Goal: Information Seeking & Learning: Learn about a topic

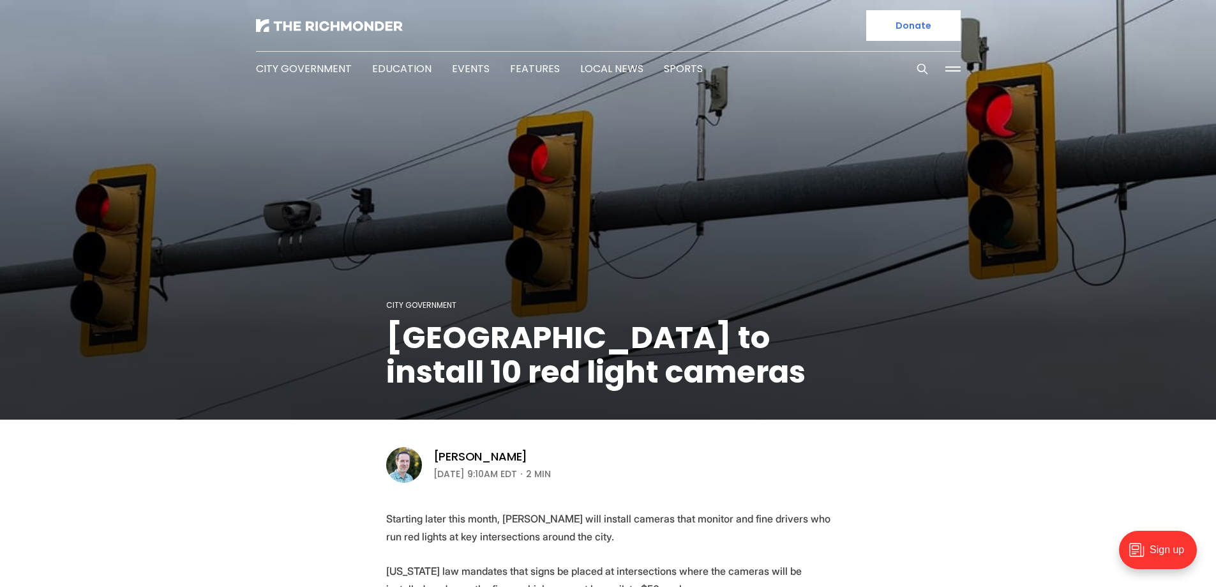
drag, startPoint x: 210, startPoint y: 40, endPoint x: 250, endPoint y: -77, distance: 123.3
click at [311, 30] on img at bounding box center [329, 25] width 147 height 13
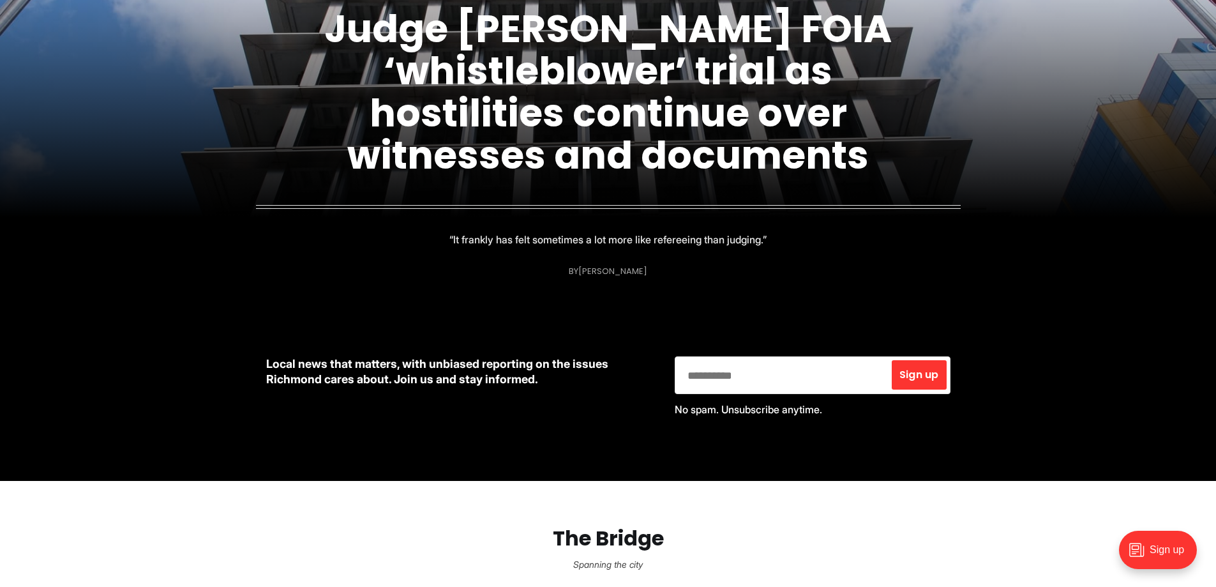
scroll to position [255, 0]
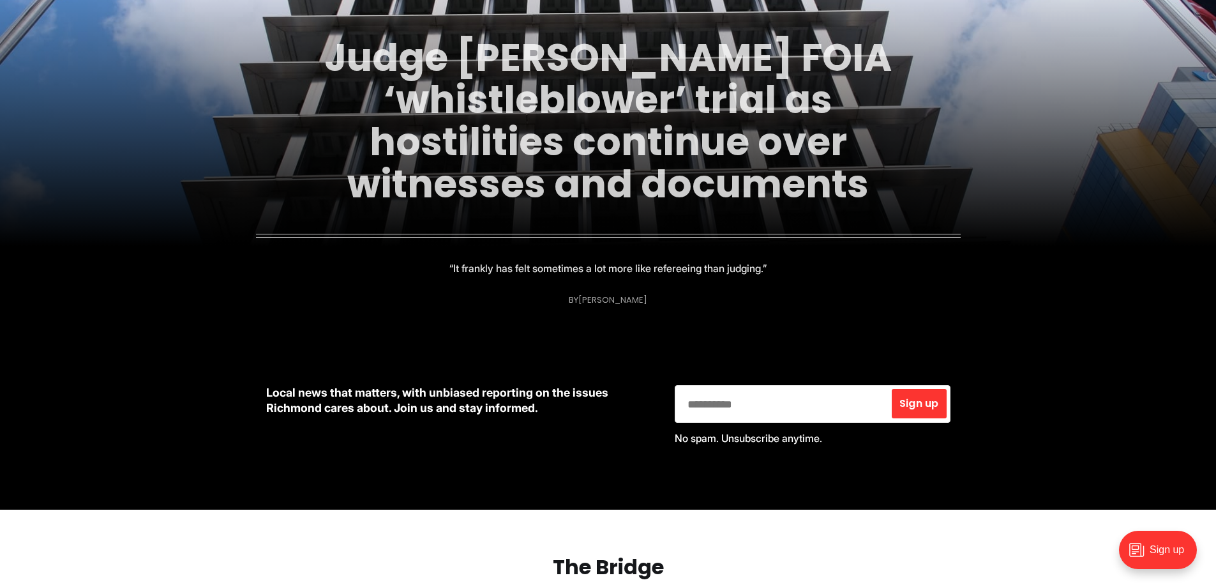
click at [533, 167] on link "Judge [PERSON_NAME] FOIA ‘whistleblower’ trial as hostilities continue over wit…" at bounding box center [607, 121] width 567 height 180
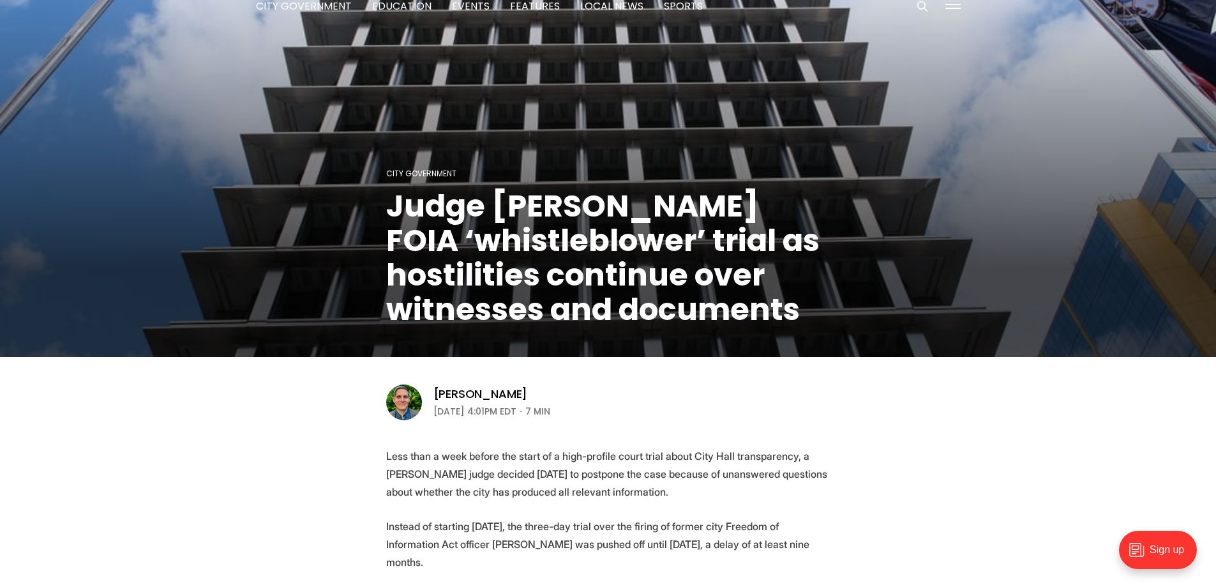
scroll to position [255, 0]
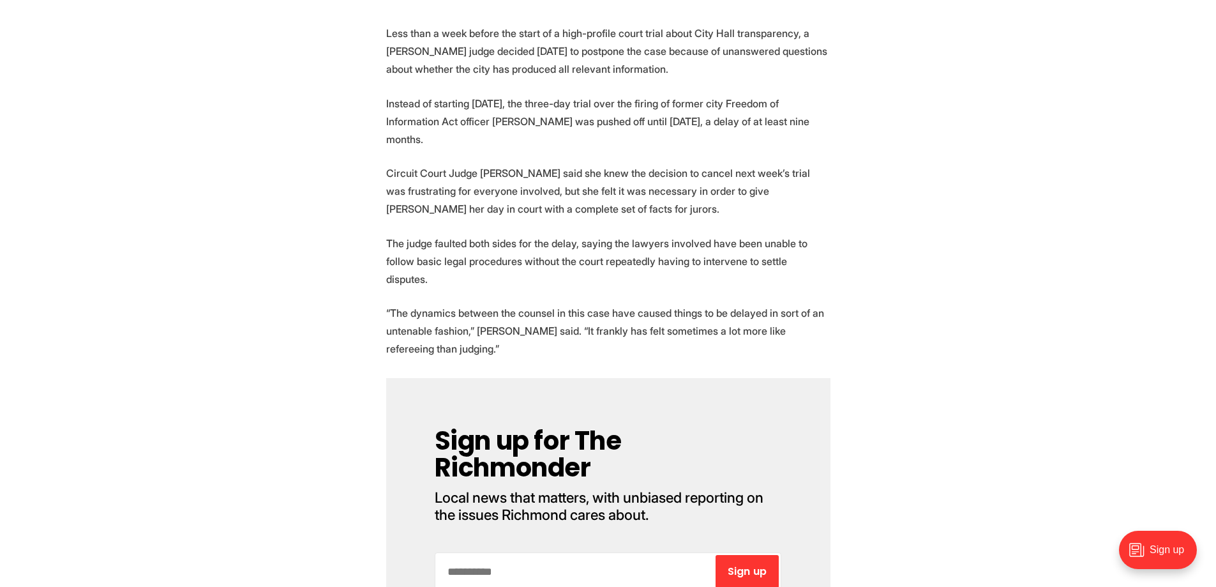
drag, startPoint x: 299, startPoint y: 331, endPoint x: 266, endPoint y: 362, distance: 45.6
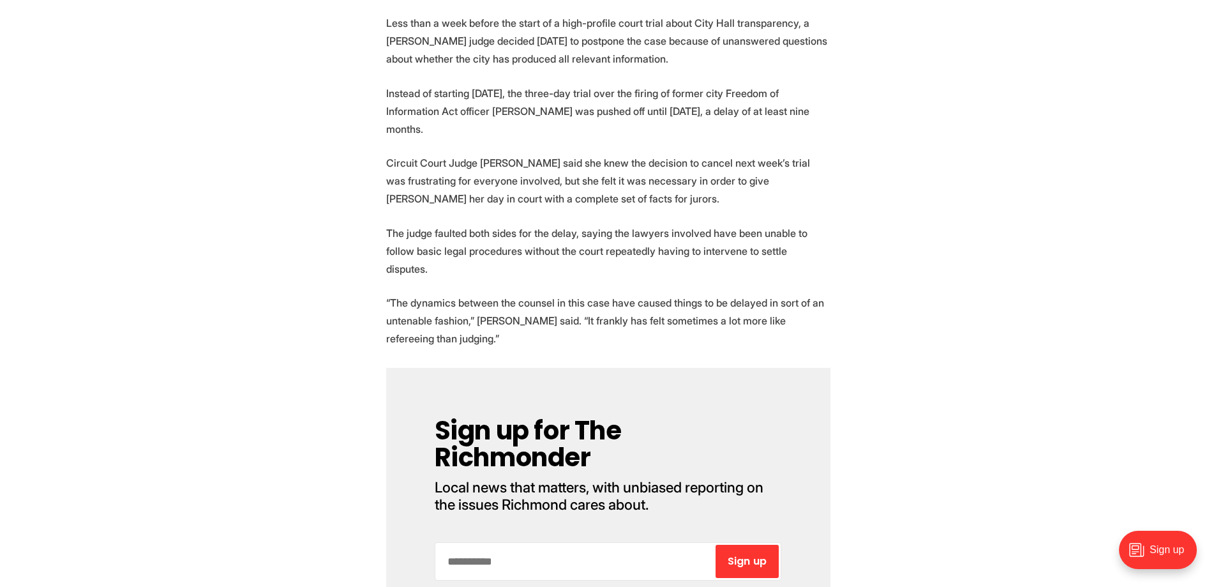
scroll to position [499, 0]
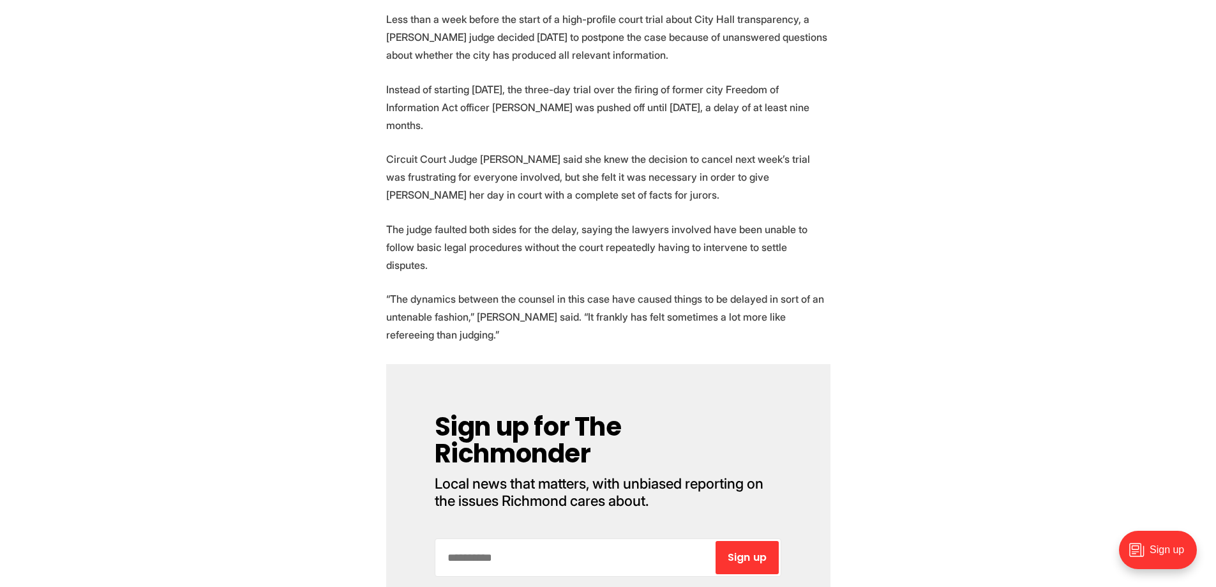
drag, startPoint x: 266, startPoint y: 362, endPoint x: 273, endPoint y: 373, distance: 13.5
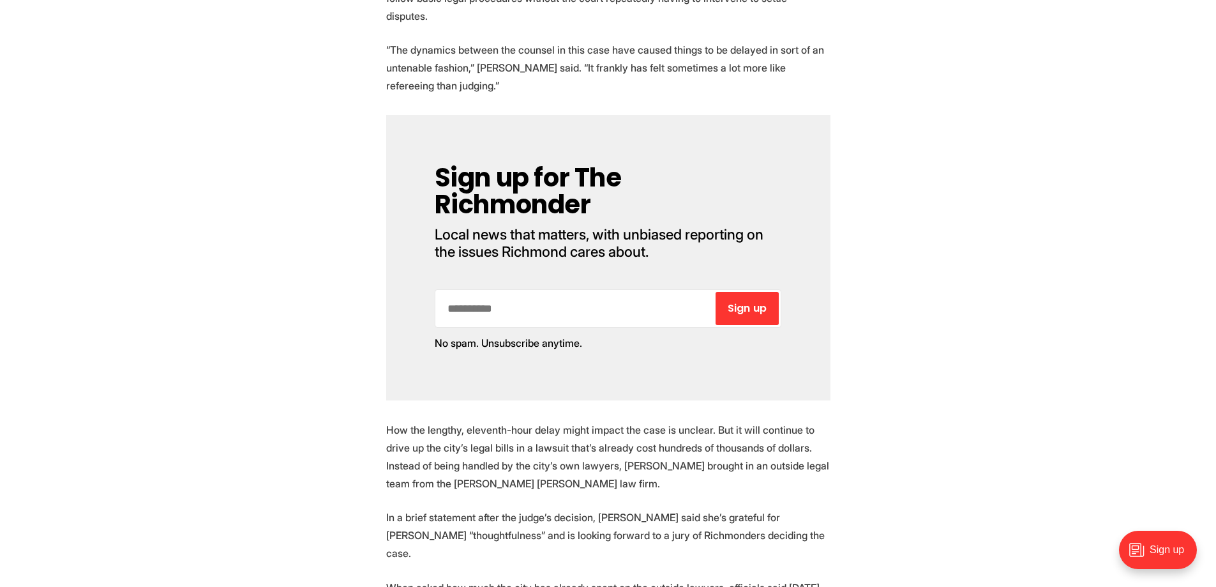
scroll to position [772, 0]
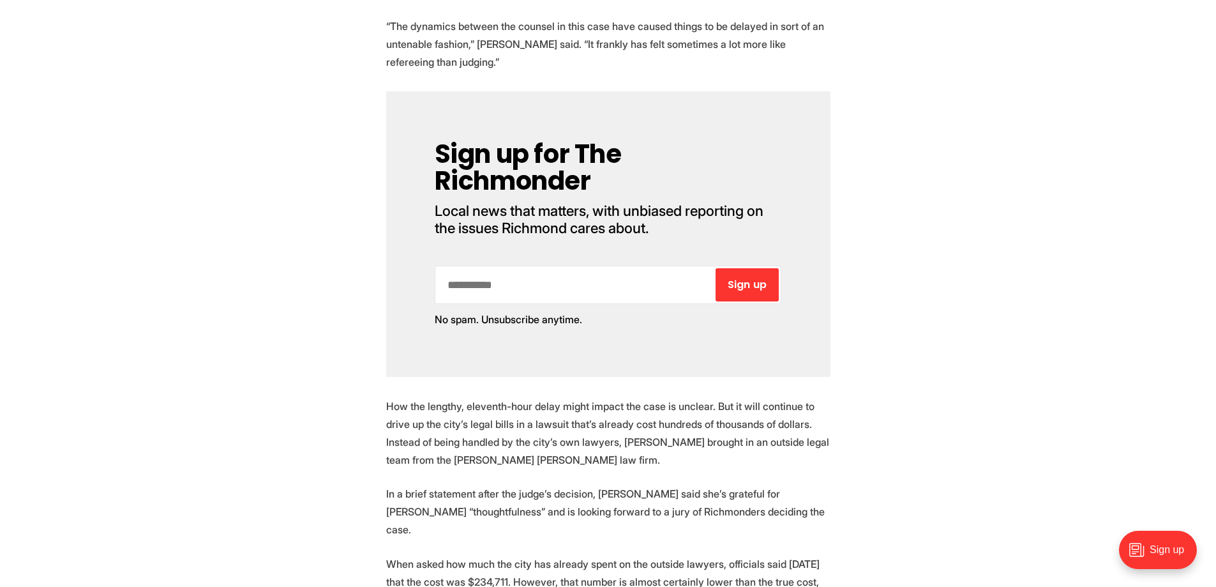
drag, startPoint x: 308, startPoint y: 242, endPoint x: 298, endPoint y: 282, distance: 41.5
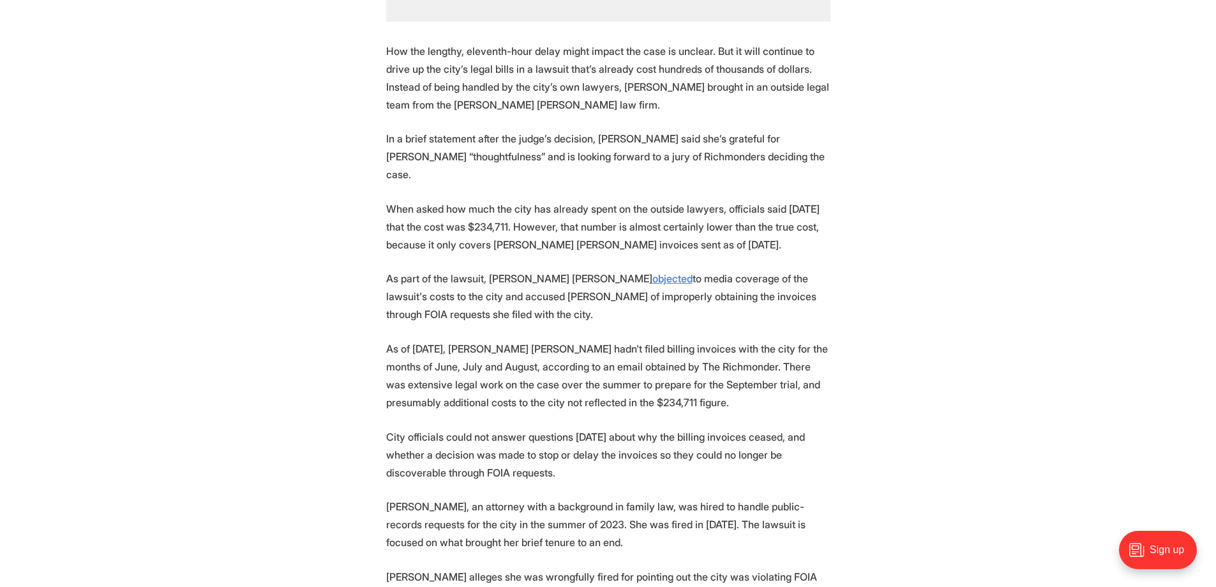
drag, startPoint x: 298, startPoint y: 282, endPoint x: 294, endPoint y: 315, distance: 32.9
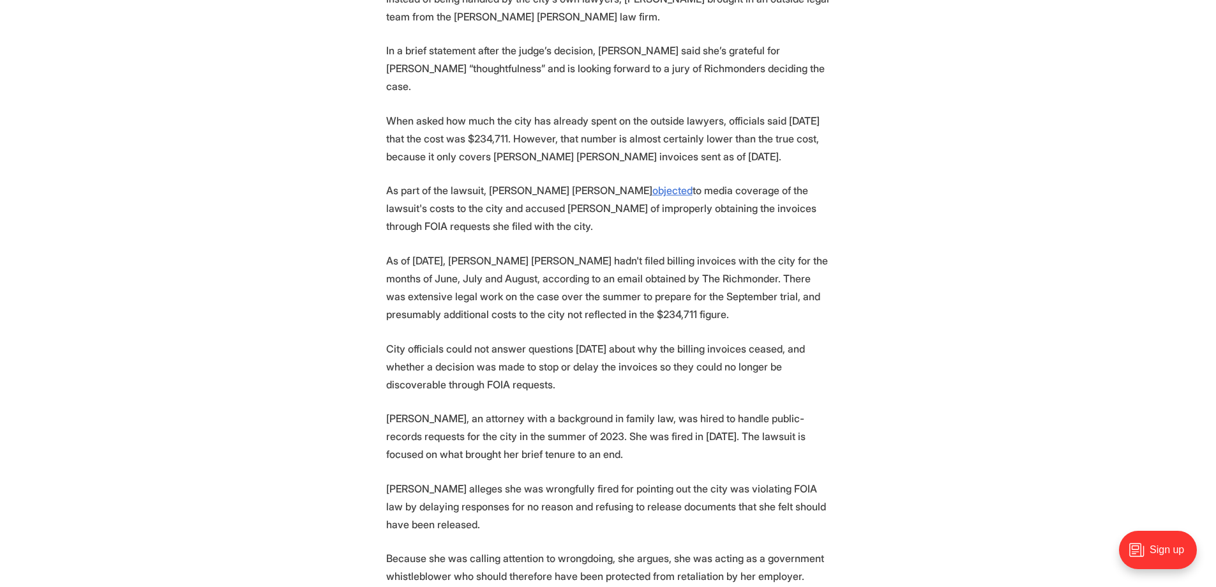
drag, startPoint x: 231, startPoint y: 265, endPoint x: 225, endPoint y: 287, distance: 22.4
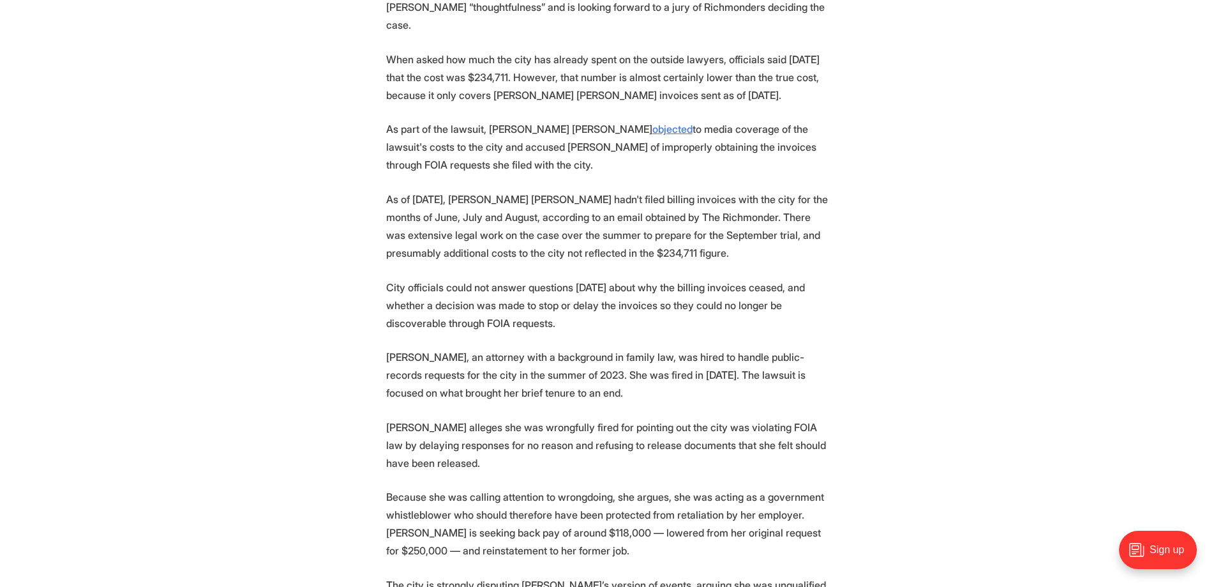
drag, startPoint x: 231, startPoint y: 287, endPoint x: 232, endPoint y: 307, distance: 19.8
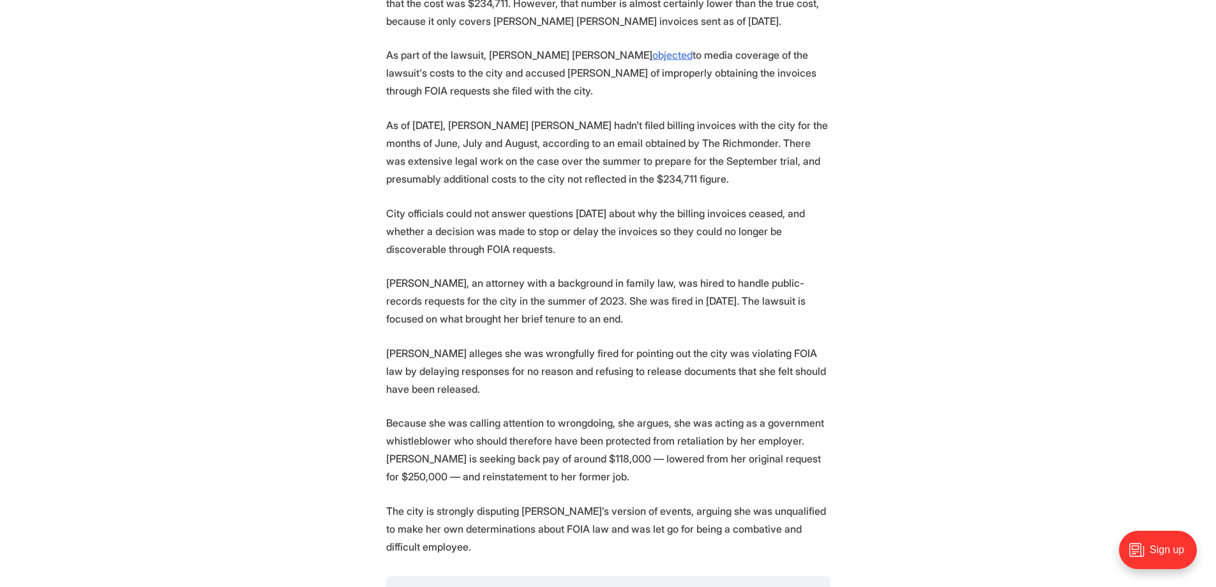
drag, startPoint x: 232, startPoint y: 307, endPoint x: 237, endPoint y: 319, distance: 13.2
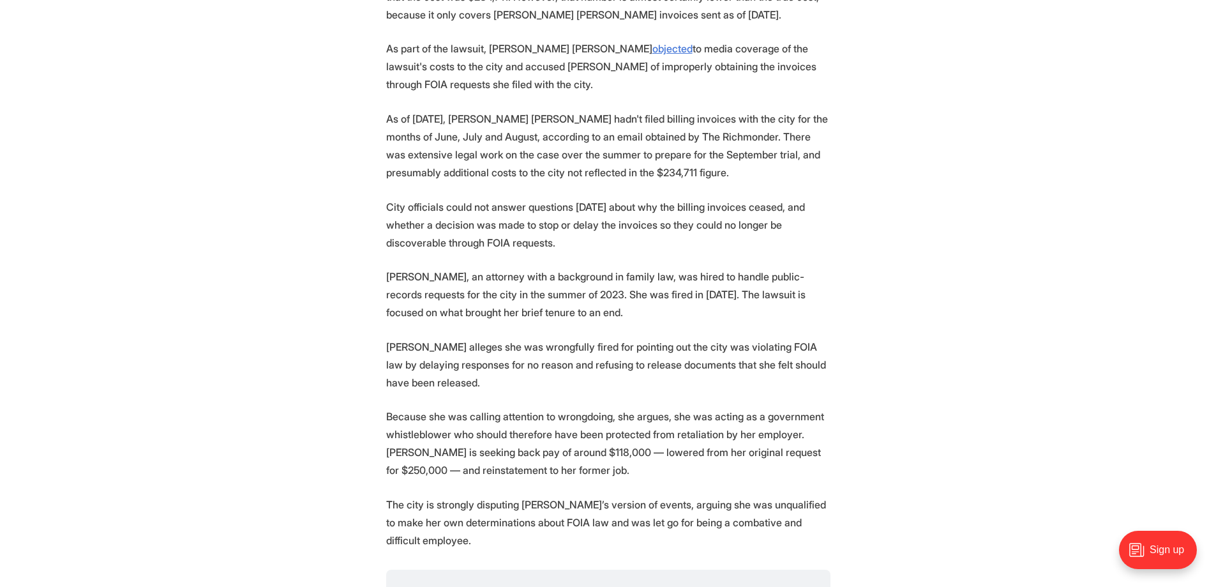
drag, startPoint x: 272, startPoint y: 297, endPoint x: 276, endPoint y: 310, distance: 13.3
drag, startPoint x: 450, startPoint y: 31, endPoint x: 545, endPoint y: 50, distance: 97.0
click at [516, 43] on p "As part of the lawsuit, Ogletree Deakins objected to media coverage of the laws…" at bounding box center [608, 65] width 444 height 54
click at [592, 108] on p "As of Sept. 10, Ogletree Deakins hadn't filed billing invoices with the city fo…" at bounding box center [608, 143] width 444 height 71
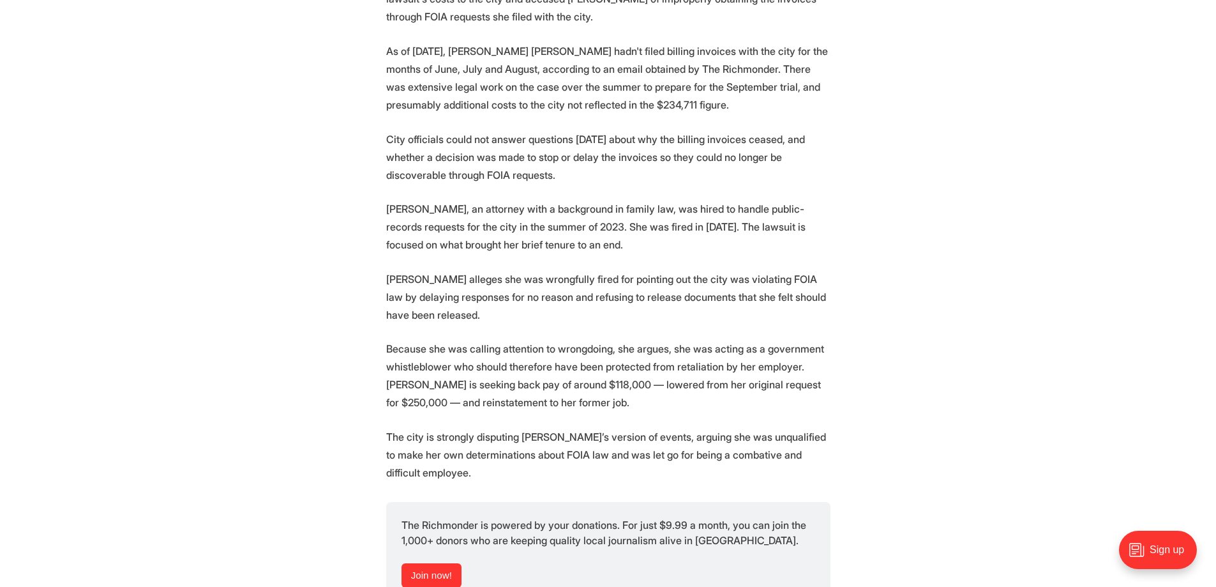
scroll to position [1429, 0]
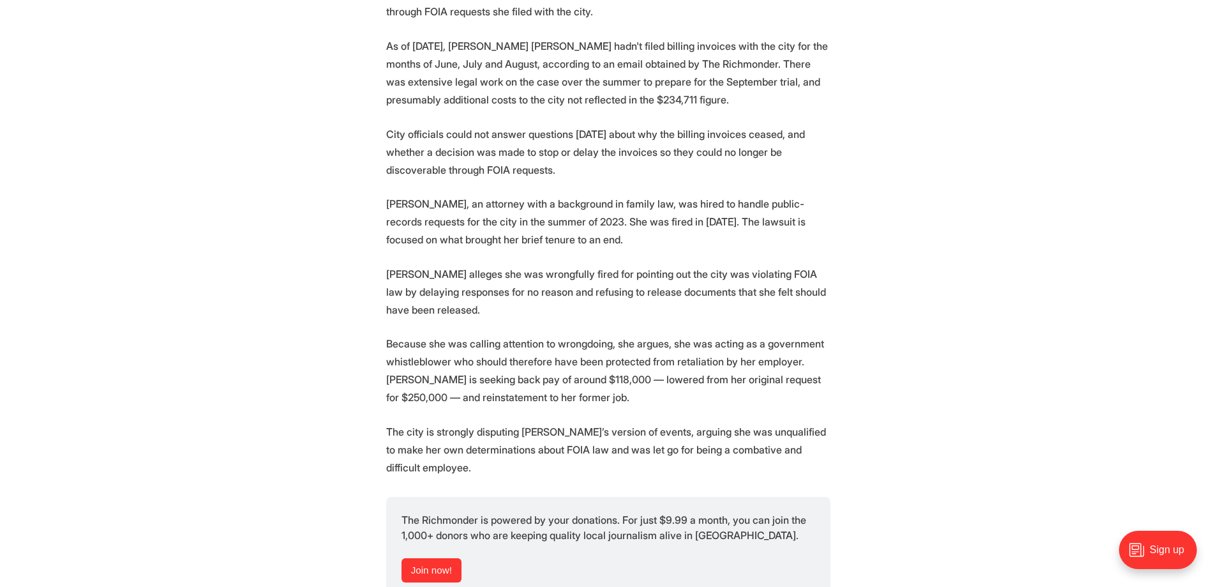
drag, startPoint x: 976, startPoint y: 211, endPoint x: 972, endPoint y: 230, distance: 19.5
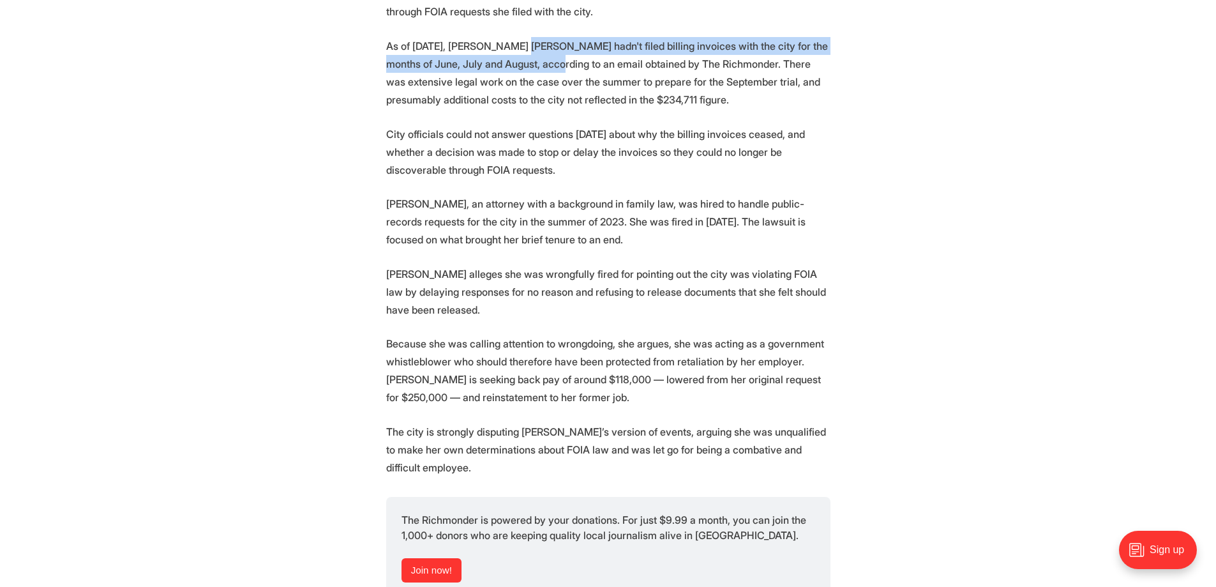
drag, startPoint x: 515, startPoint y: 17, endPoint x: 523, endPoint y: 33, distance: 17.7
click at [523, 37] on p "As of Sept. 10, Ogletree Deakins hadn't filed billing invoices with the city fo…" at bounding box center [608, 72] width 444 height 71
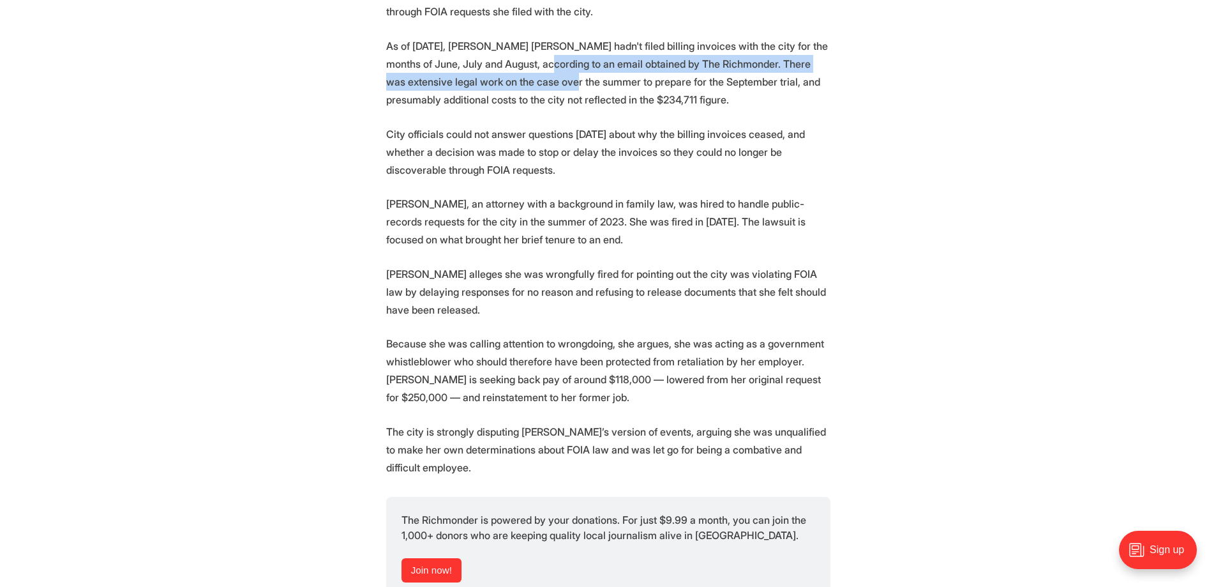
drag, startPoint x: 525, startPoint y: 41, endPoint x: 506, endPoint y: 24, distance: 25.3
click at [510, 37] on p "As of Sept. 10, Ogletree Deakins hadn't filed billing invoices with the city fo…" at bounding box center [608, 72] width 444 height 71
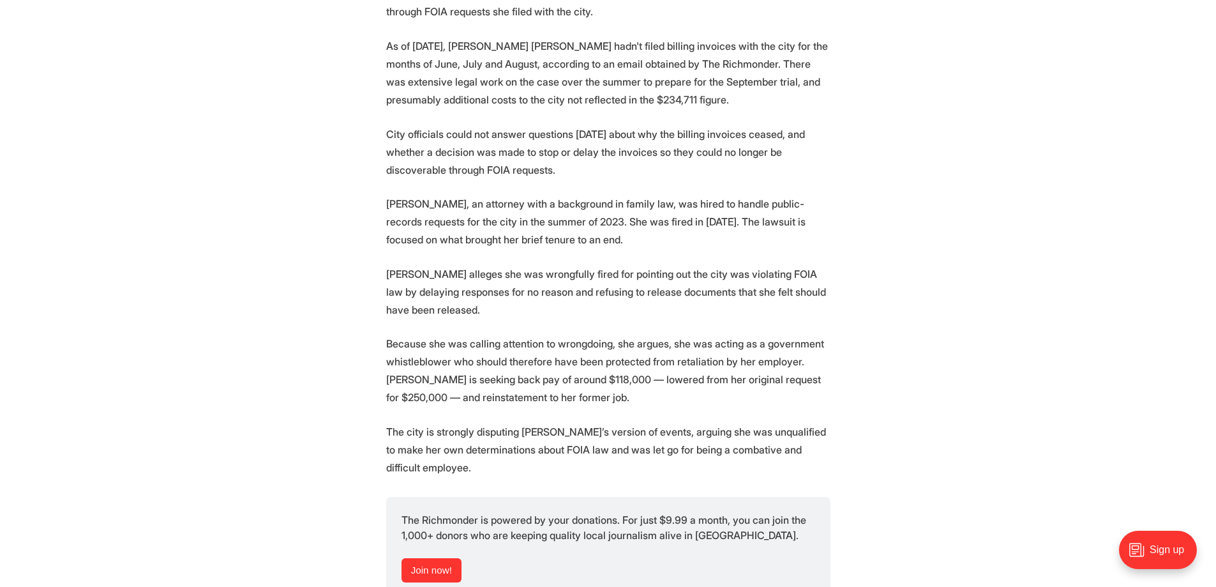
click at [500, 37] on p "As of Sept. 10, Ogletree Deakins hadn't filed billing invoices with the city fo…" at bounding box center [608, 72] width 444 height 71
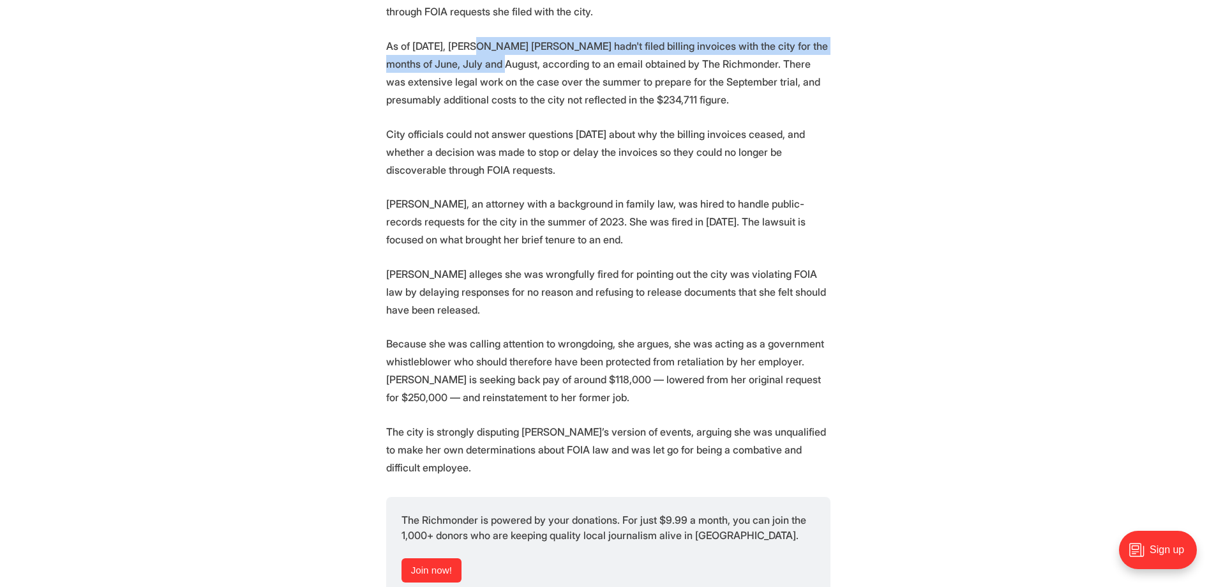
drag, startPoint x: 472, startPoint y: 16, endPoint x: 471, endPoint y: 40, distance: 24.3
click at [471, 37] on p "As of Sept. 10, Ogletree Deakins hadn't filed billing invoices with the city fo…" at bounding box center [608, 72] width 444 height 71
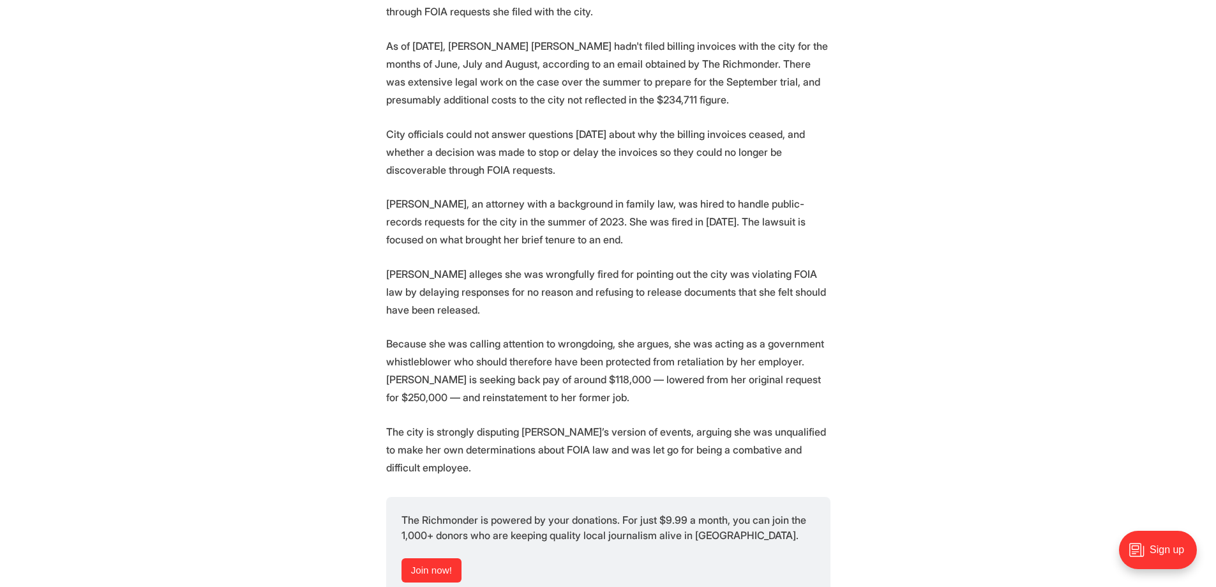
click at [470, 43] on p "As of Sept. 10, Ogletree Deakins hadn't filed billing invoices with the city fo…" at bounding box center [608, 72] width 444 height 71
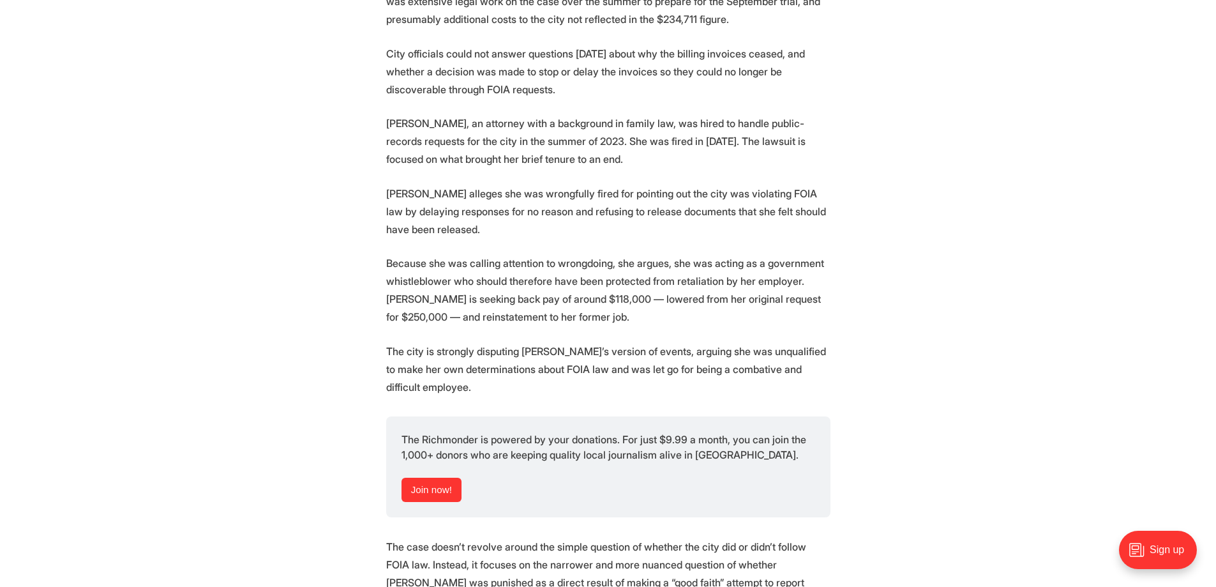
drag, startPoint x: 940, startPoint y: 151, endPoint x: 931, endPoint y: 176, distance: 25.8
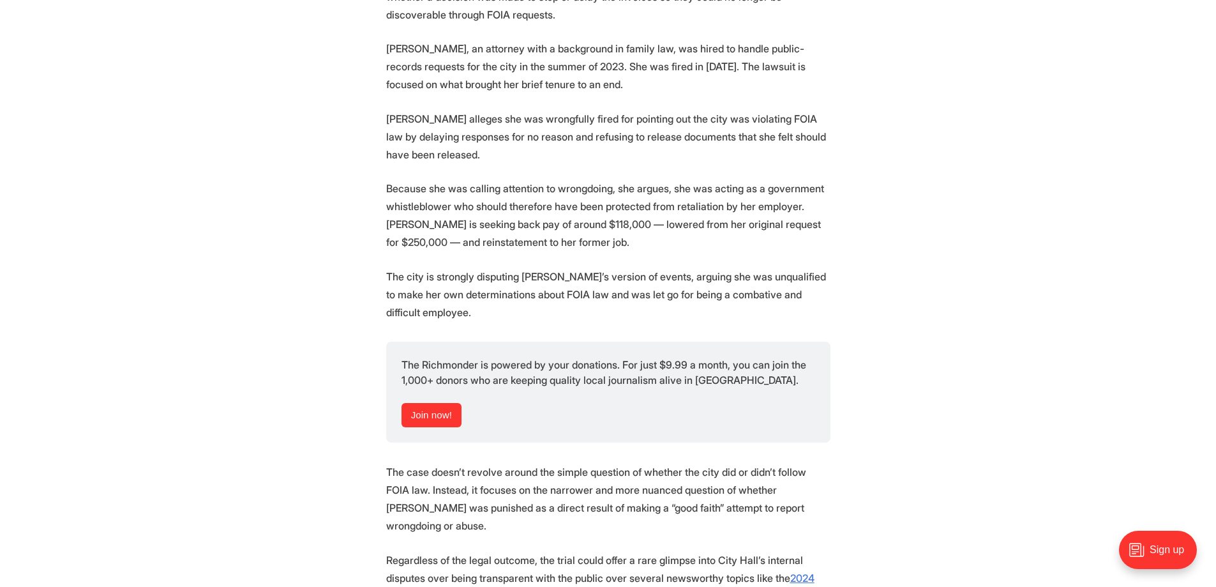
drag, startPoint x: 327, startPoint y: 108, endPoint x: 320, endPoint y: 132, distance: 24.8
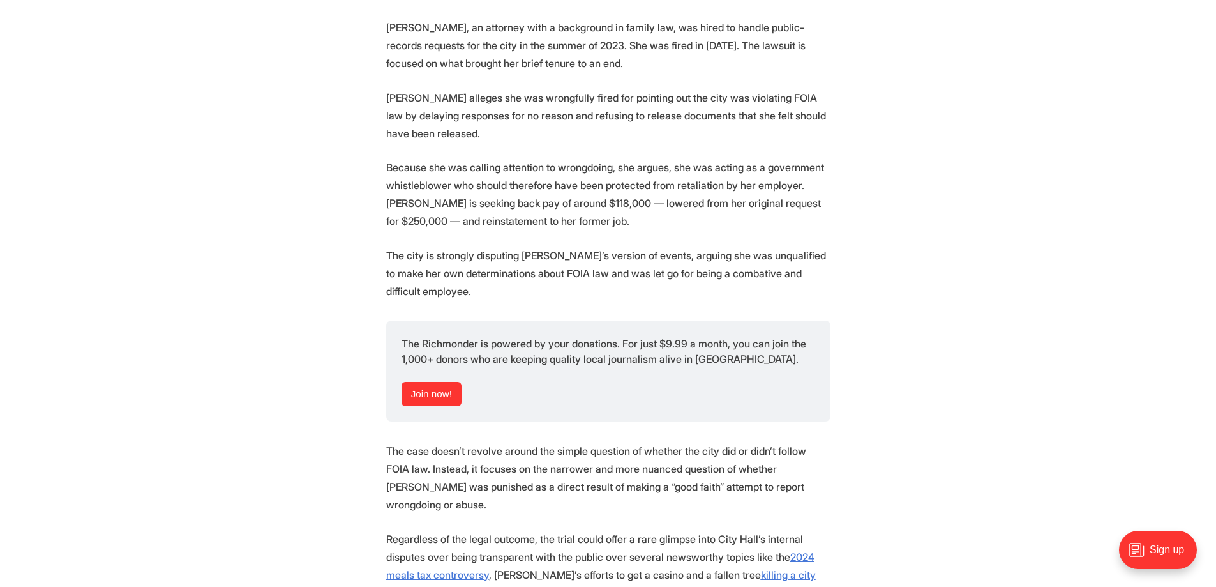
scroll to position [1610, 0]
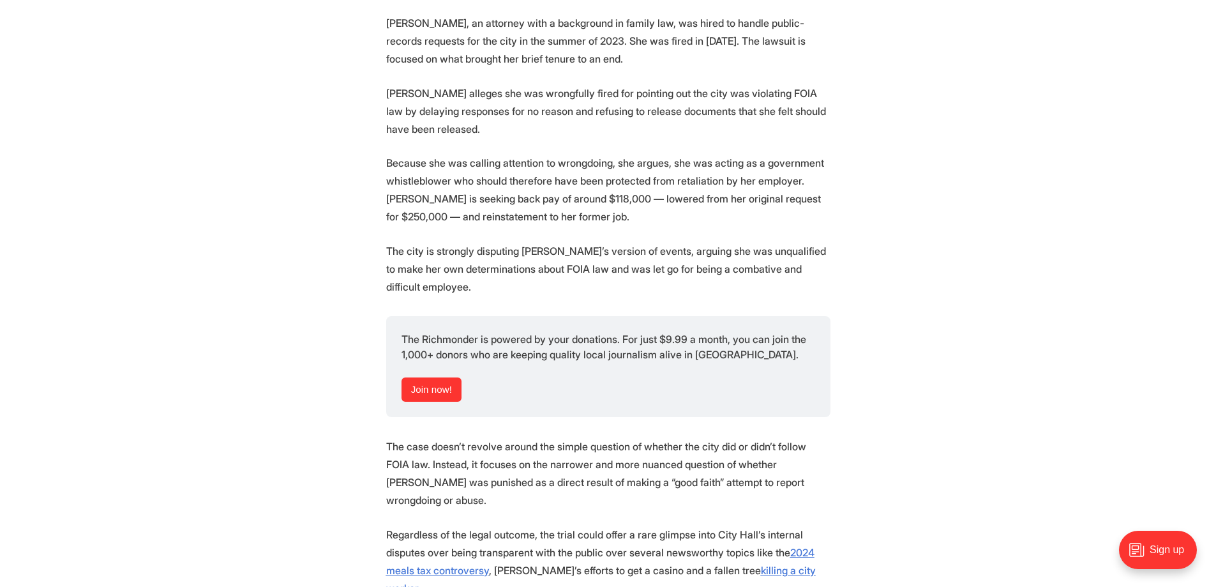
drag, startPoint x: 273, startPoint y: 126, endPoint x: 262, endPoint y: 144, distance: 20.4
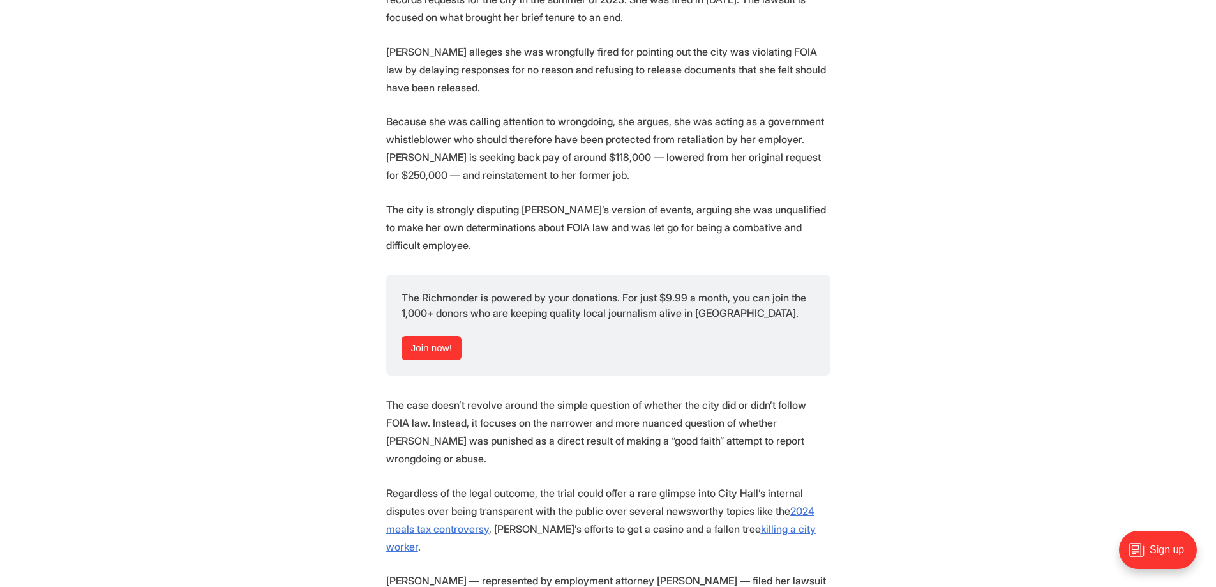
drag, startPoint x: 273, startPoint y: 120, endPoint x: 267, endPoint y: 140, distance: 21.2
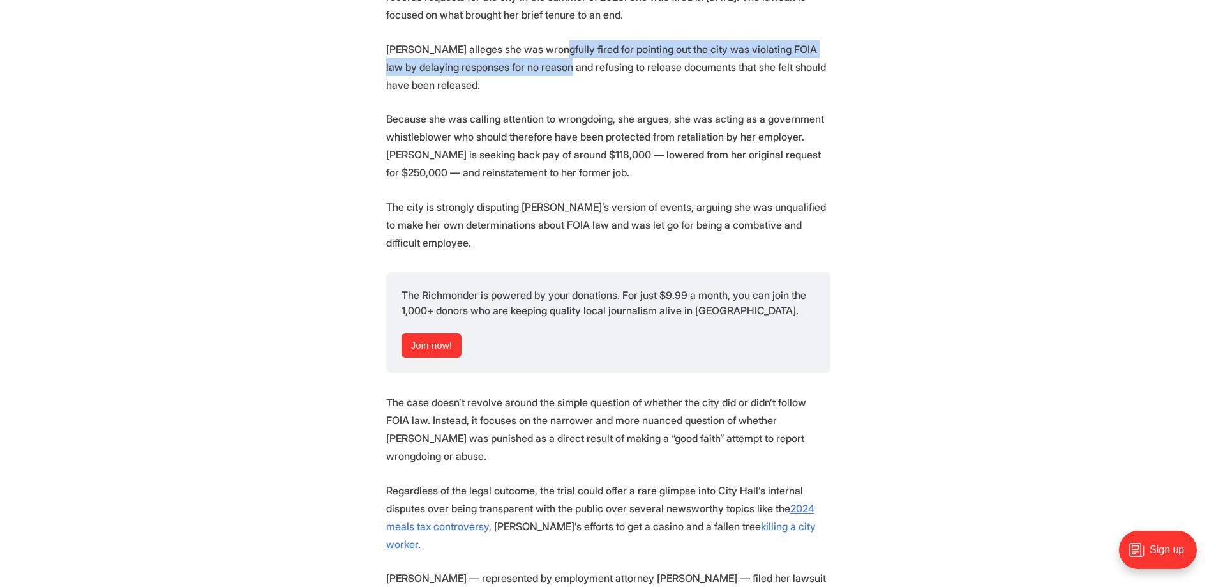
drag, startPoint x: 540, startPoint y: 19, endPoint x: 535, endPoint y: 33, distance: 14.9
click at [535, 40] on p "Clay alleges she was wrongfully fired for pointing out the city was violating F…" at bounding box center [608, 67] width 444 height 54
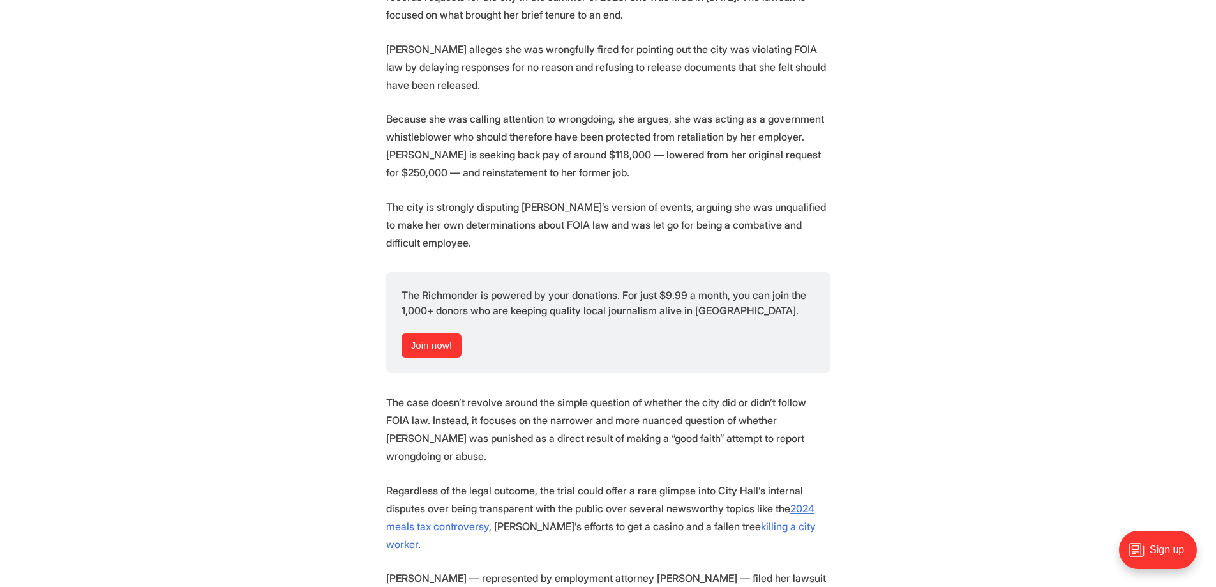
click at [528, 110] on p "Because she was calling attention to wrongdoing, she argues, she was acting as …" at bounding box center [608, 145] width 444 height 71
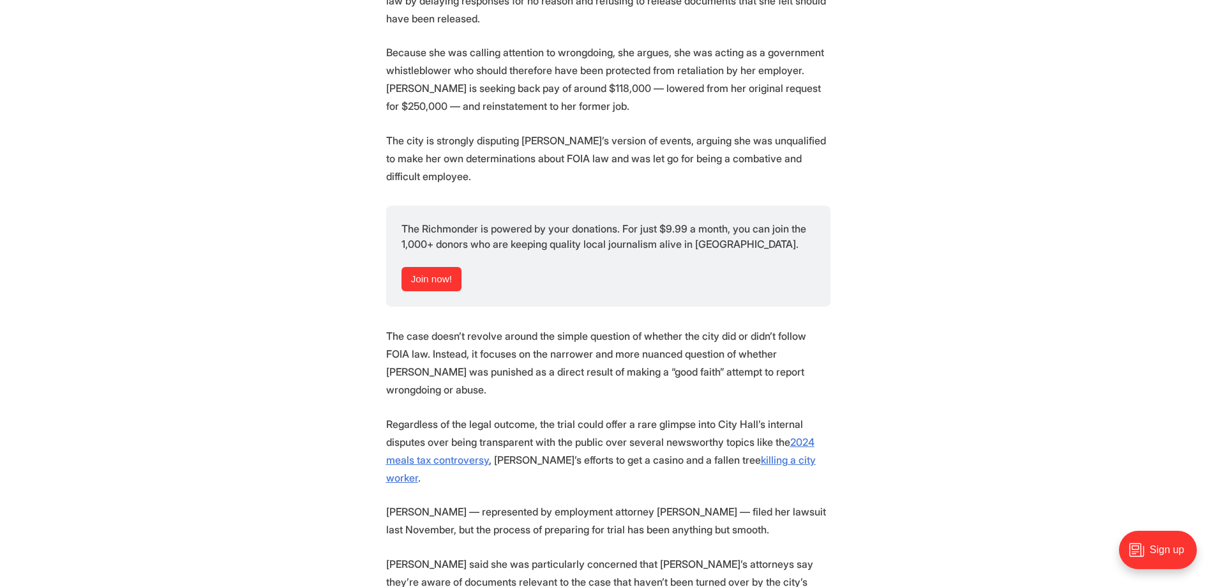
drag, startPoint x: 964, startPoint y: 135, endPoint x: 946, endPoint y: 151, distance: 24.4
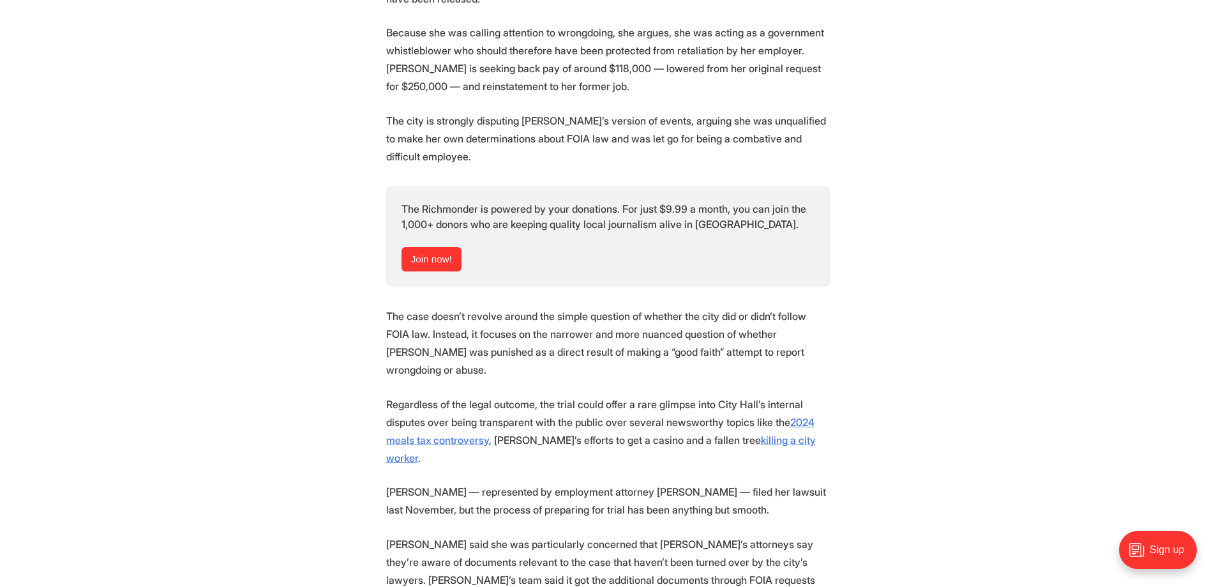
drag, startPoint x: 946, startPoint y: 151, endPoint x: 939, endPoint y: 167, distance: 16.8
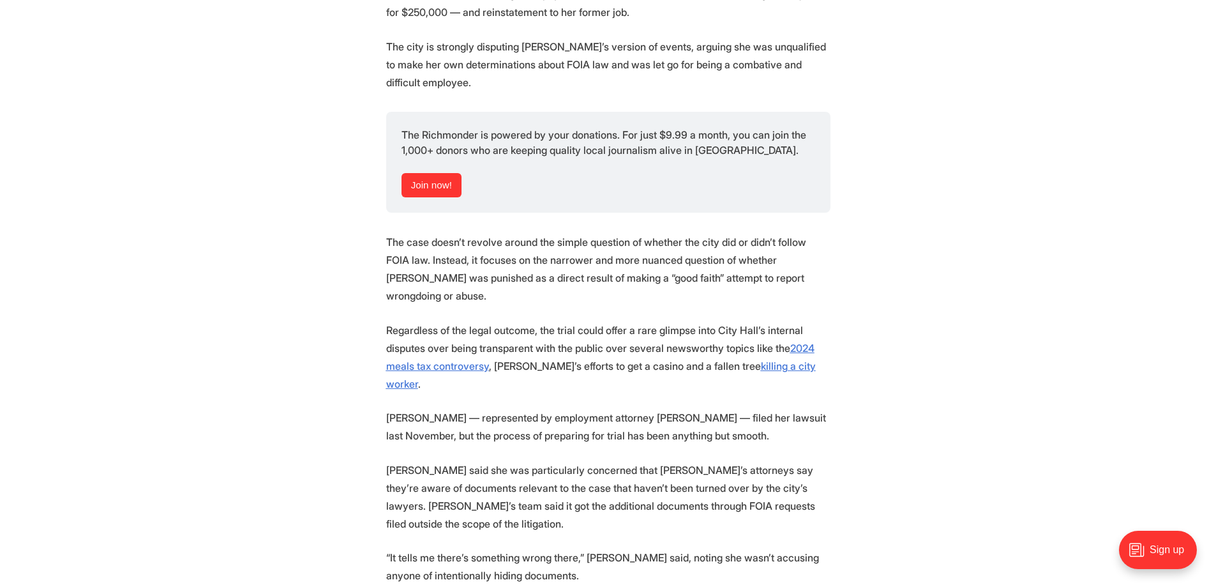
scroll to position [1819, 0]
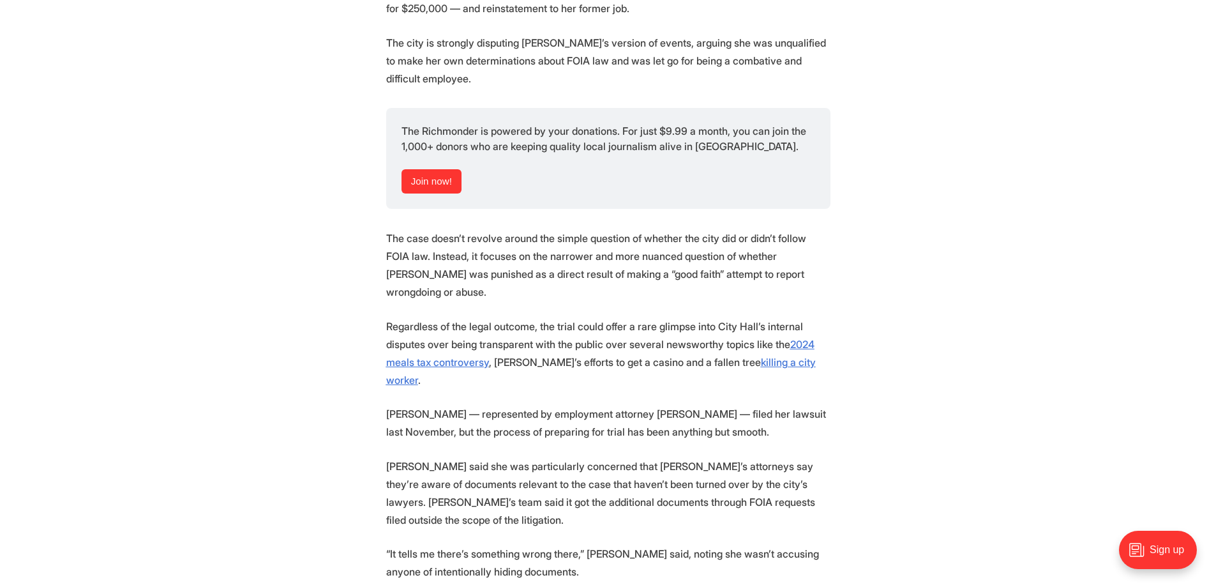
drag, startPoint x: 944, startPoint y: 129, endPoint x: 933, endPoint y: 150, distance: 23.7
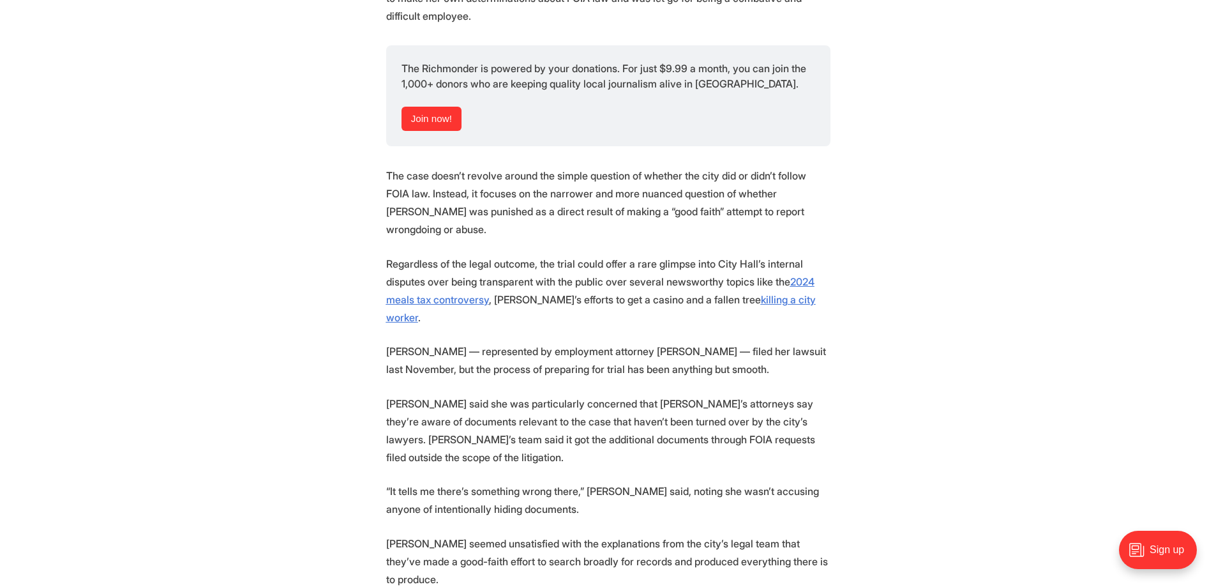
drag, startPoint x: 893, startPoint y: 118, endPoint x: 885, endPoint y: 137, distance: 20.9
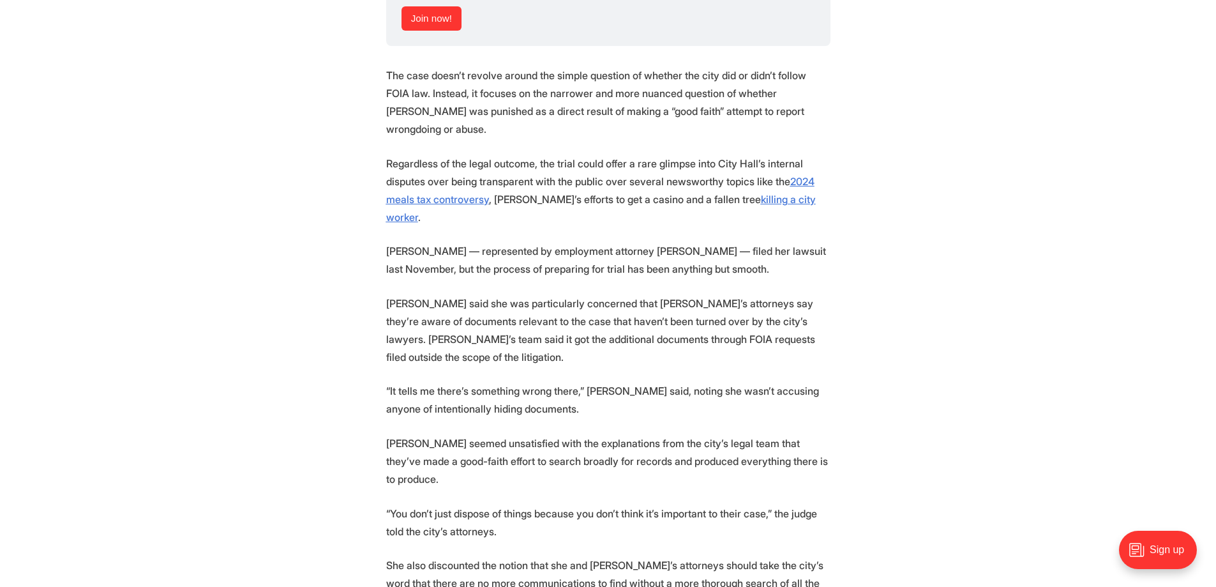
drag, startPoint x: 885, startPoint y: 137, endPoint x: 876, endPoint y: 158, distance: 23.1
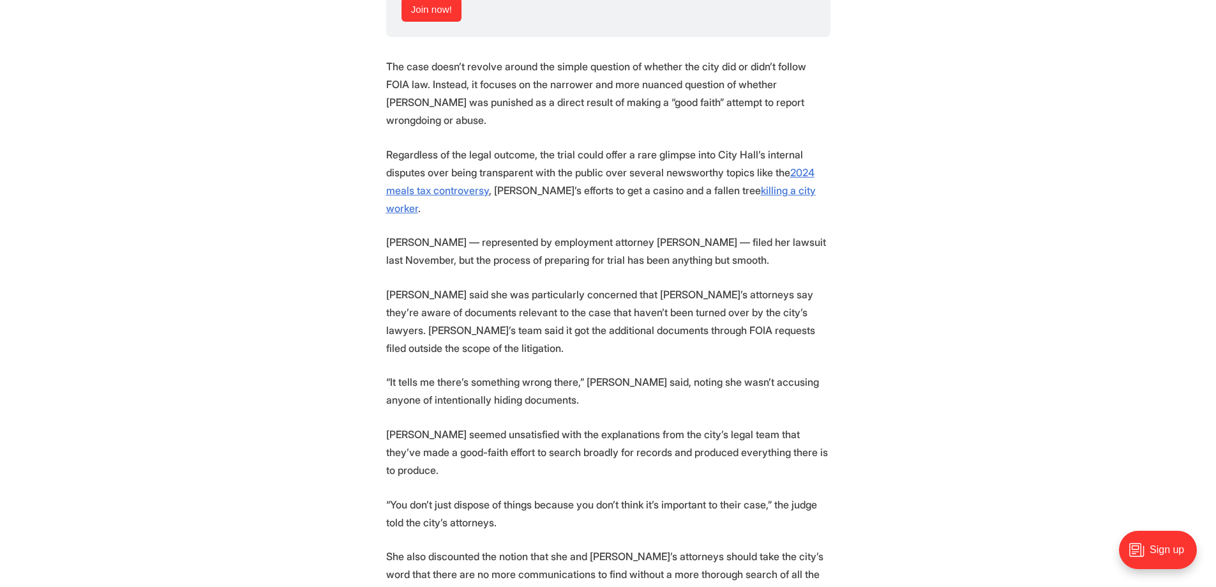
scroll to position [2053, 0]
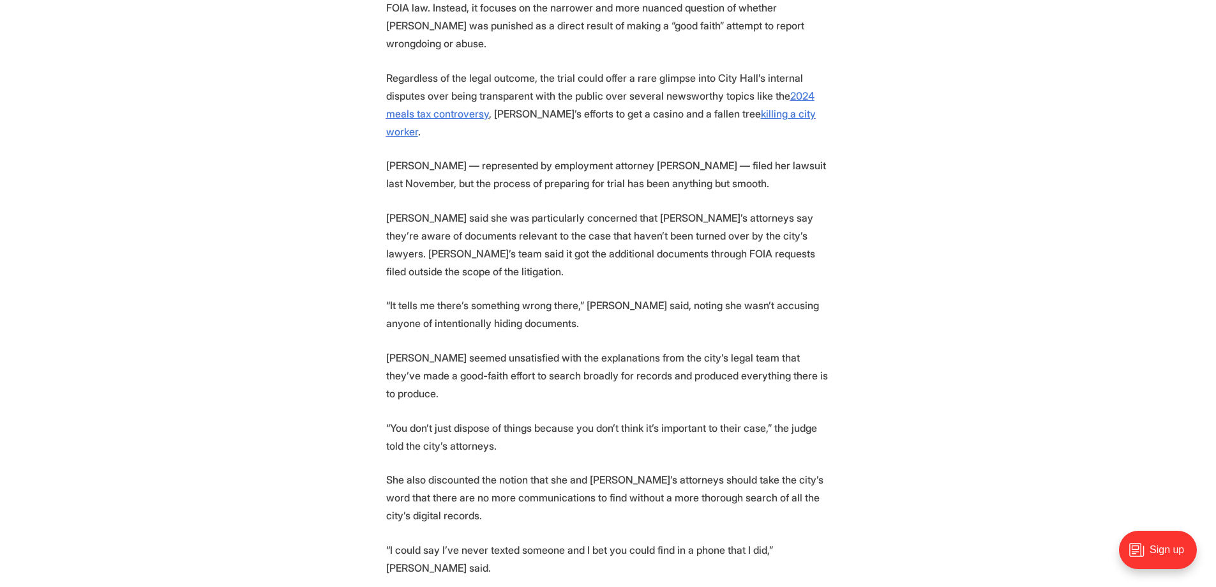
drag, startPoint x: 317, startPoint y: 86, endPoint x: 313, endPoint y: 108, distance: 23.3
drag, startPoint x: 348, startPoint y: 82, endPoint x: 339, endPoint y: 64, distance: 20.8
click at [641, 159] on p "Clay — represented by employment attorney Sarah Robb — filed her lawsuit last N…" at bounding box center [608, 177] width 444 height 36
drag, startPoint x: 645, startPoint y: 77, endPoint x: 595, endPoint y: 80, distance: 49.3
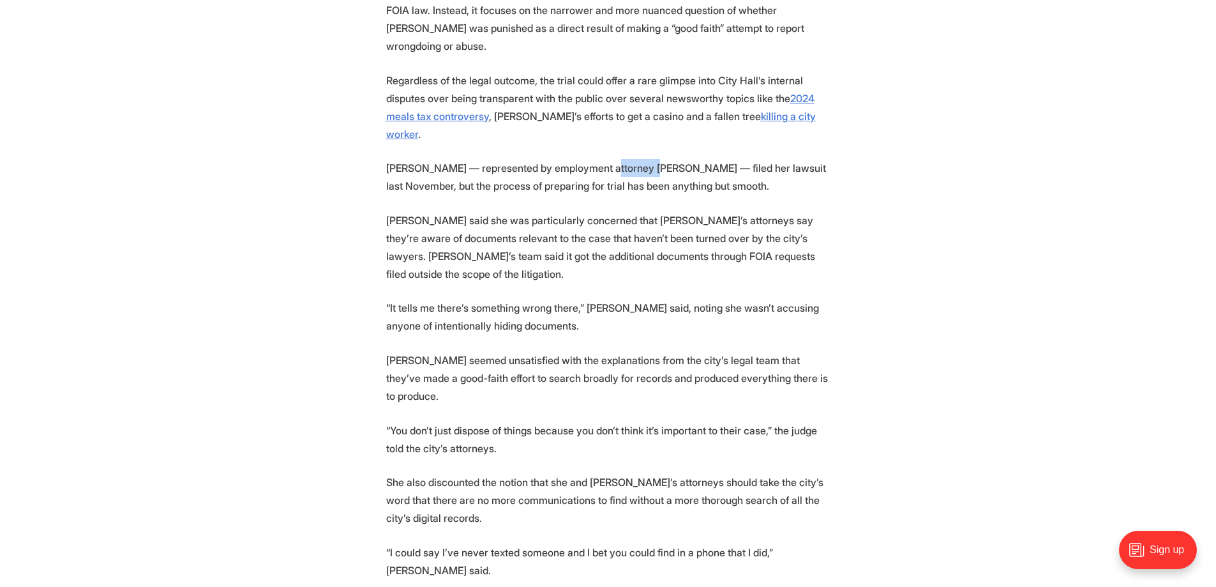
click at [595, 159] on p "Clay — represented by employment attorney Sarah Robb — filed her lawsuit last N…" at bounding box center [608, 177] width 444 height 36
drag, startPoint x: 593, startPoint y: 80, endPoint x: 639, endPoint y: 77, distance: 46.7
click at [645, 159] on p "Clay — represented by employment attorney Sarah Robb — filed her lawsuit last N…" at bounding box center [608, 177] width 444 height 36
copy p "Sarah Robb"
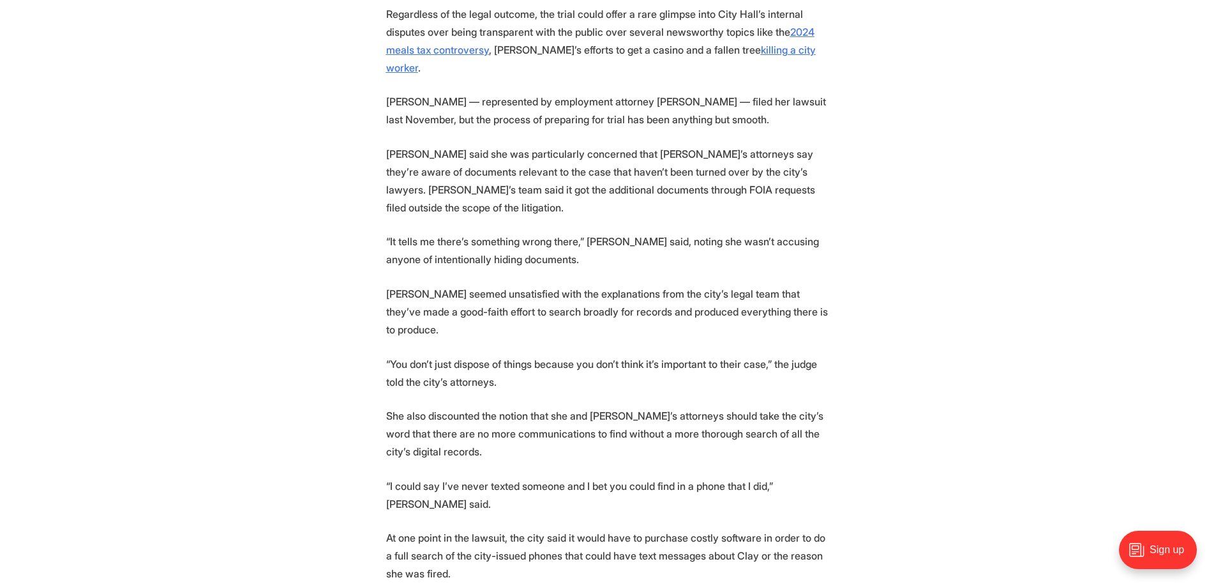
drag, startPoint x: 295, startPoint y: 327, endPoint x: 290, endPoint y: 342, distance: 15.3
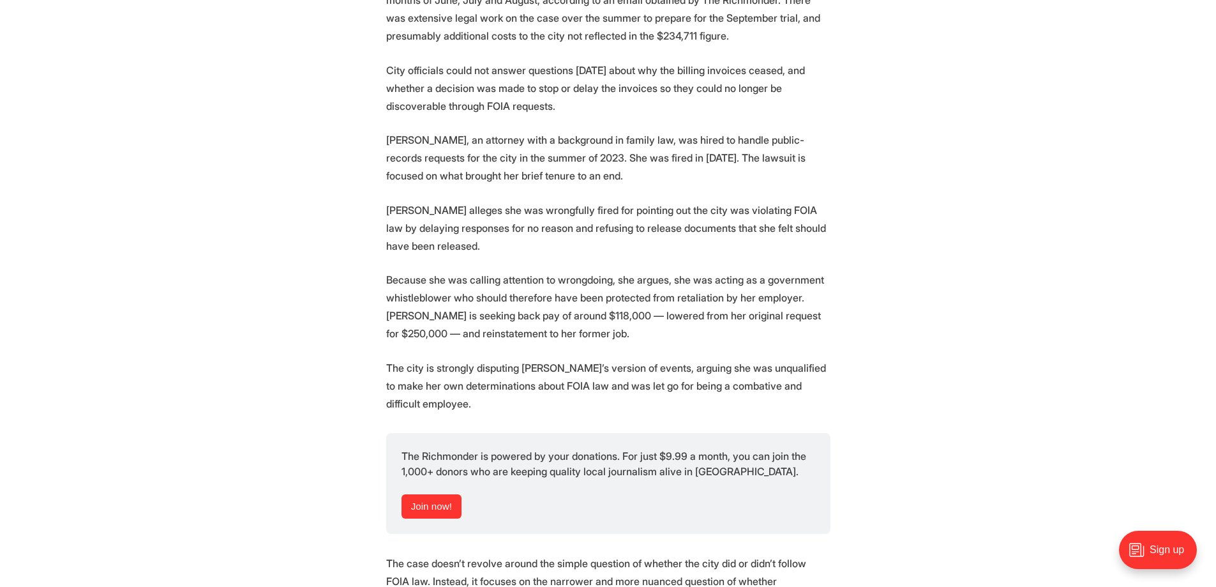
drag, startPoint x: 898, startPoint y: 357, endPoint x: 463, endPoint y: 202, distance: 461.2
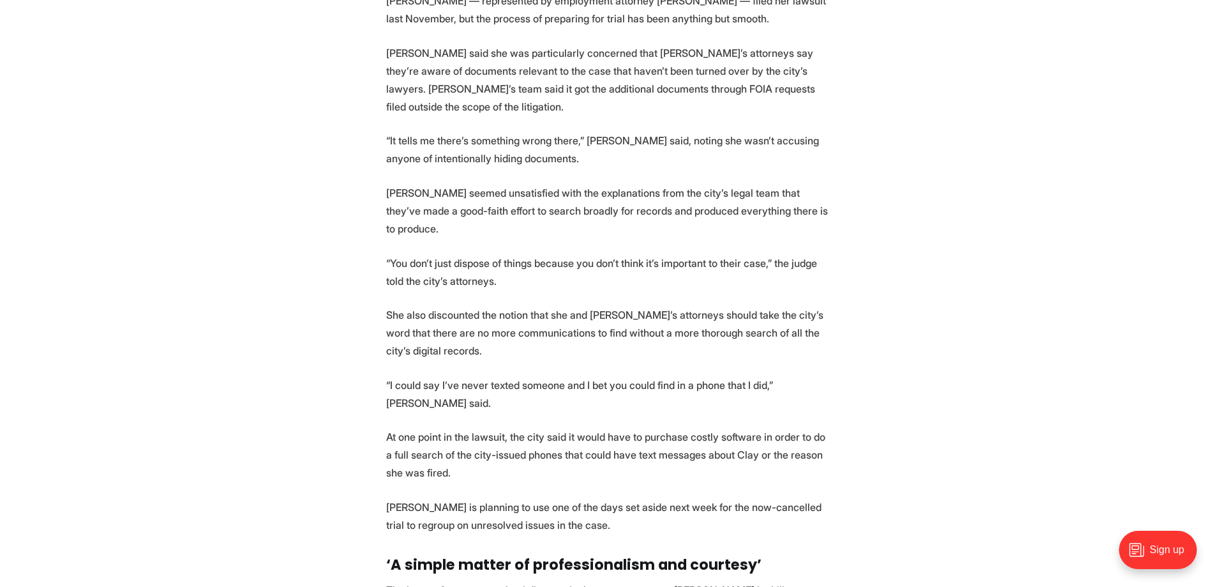
scroll to position [2241, 0]
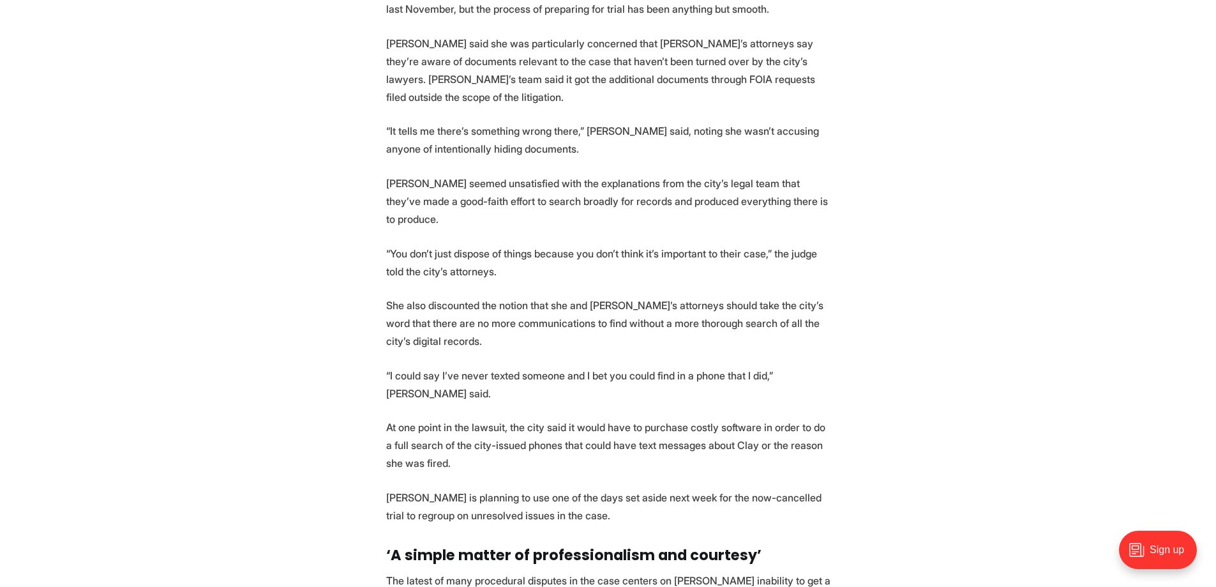
drag, startPoint x: 297, startPoint y: 202, endPoint x: 303, endPoint y: 221, distance: 19.8
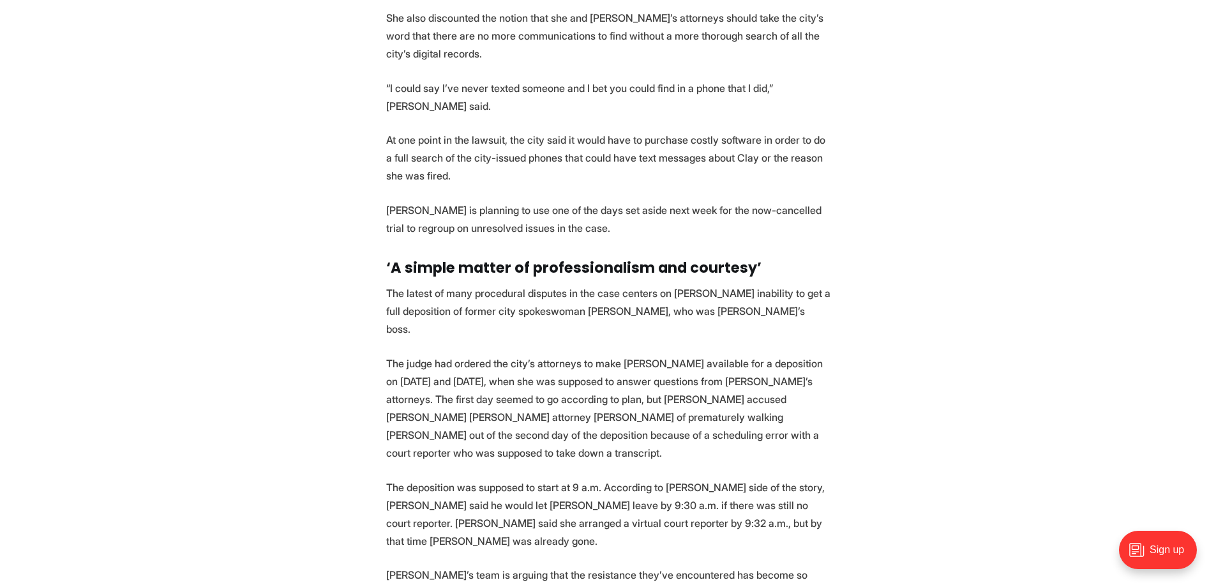
drag, startPoint x: 310, startPoint y: 228, endPoint x: 310, endPoint y: 252, distance: 23.6
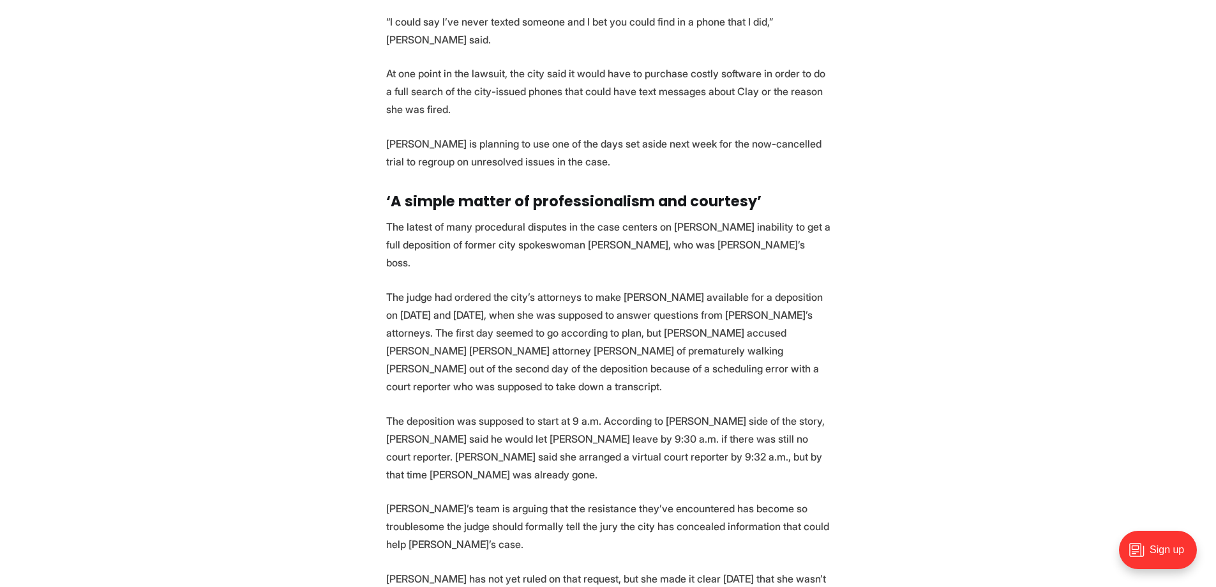
scroll to position [2597, 0]
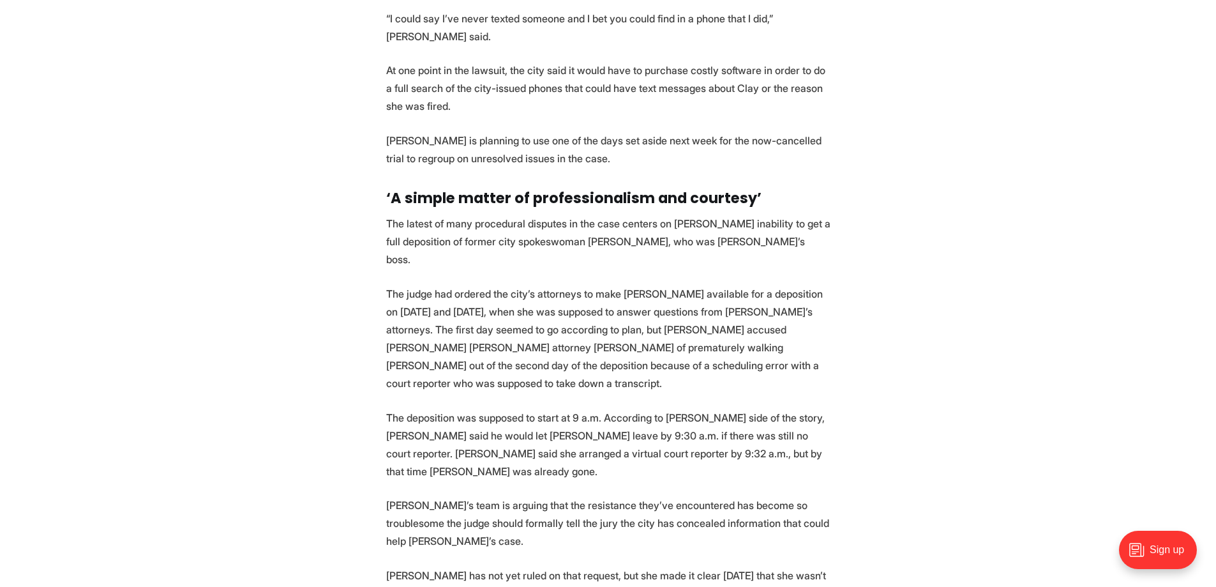
drag, startPoint x: 310, startPoint y: 252, endPoint x: 308, endPoint y: 267, distance: 15.4
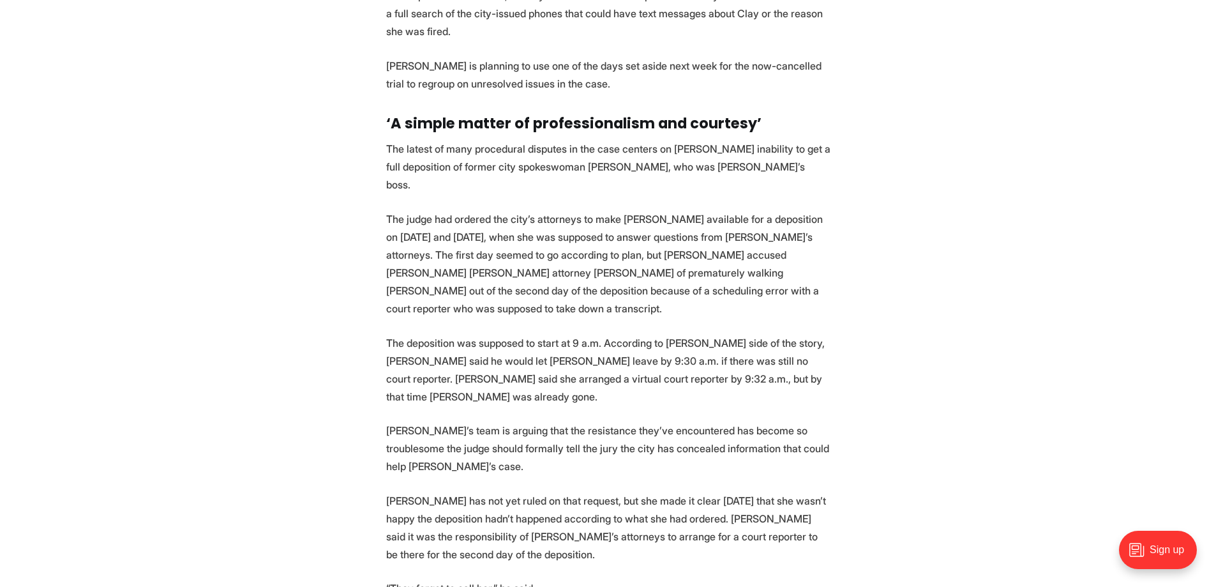
drag, startPoint x: 296, startPoint y: 279, endPoint x: 295, endPoint y: 290, distance: 11.6
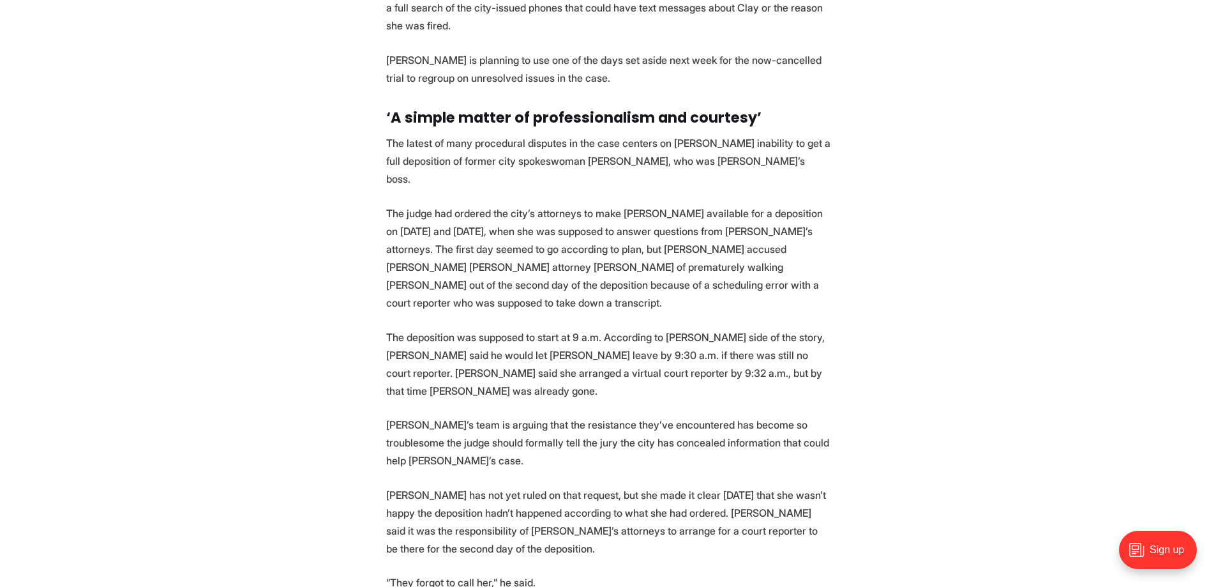
scroll to position [2680, 0]
drag, startPoint x: 295, startPoint y: 290, endPoint x: 295, endPoint y: 305, distance: 14.7
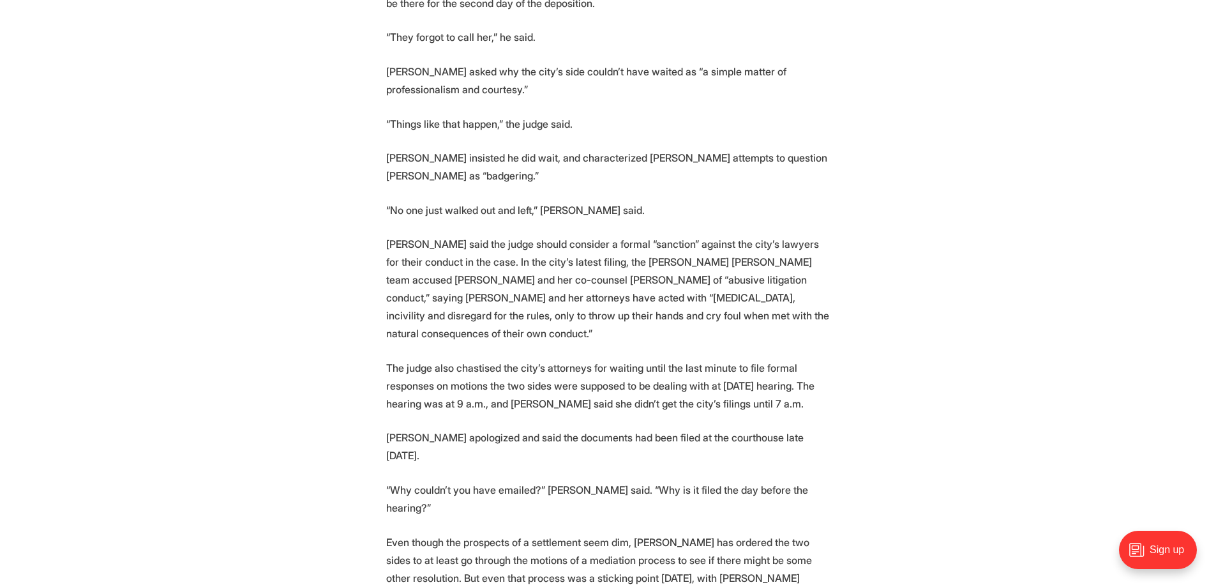
scroll to position [3254, 0]
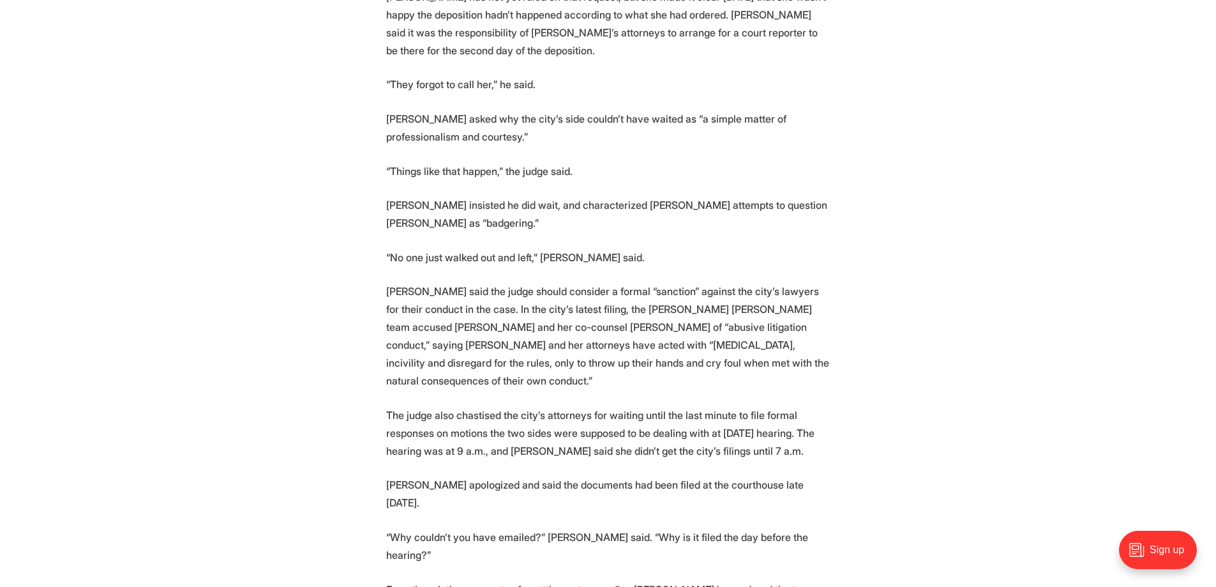
drag, startPoint x: 345, startPoint y: 431, endPoint x: 341, endPoint y: 410, distance: 22.0
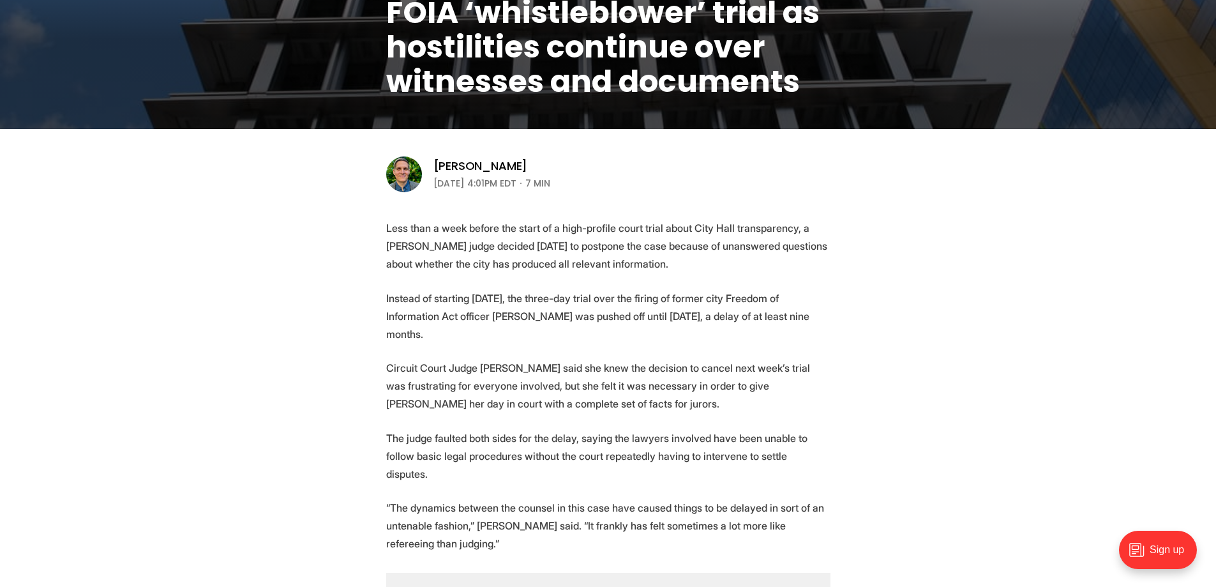
scroll to position [0, 0]
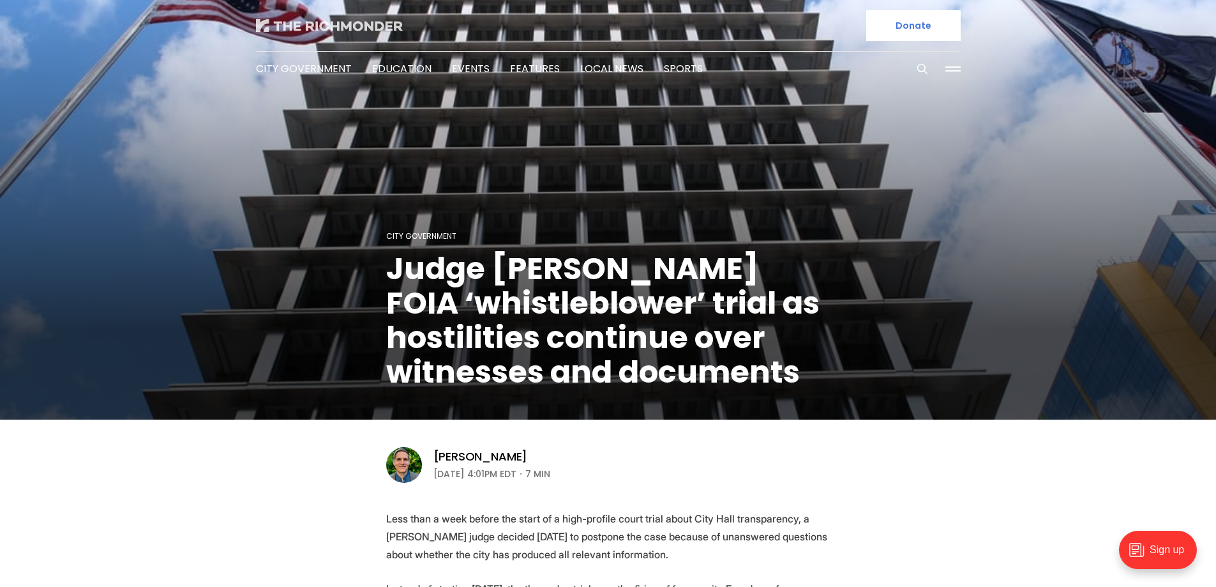
click at [290, 25] on img at bounding box center [329, 25] width 147 height 13
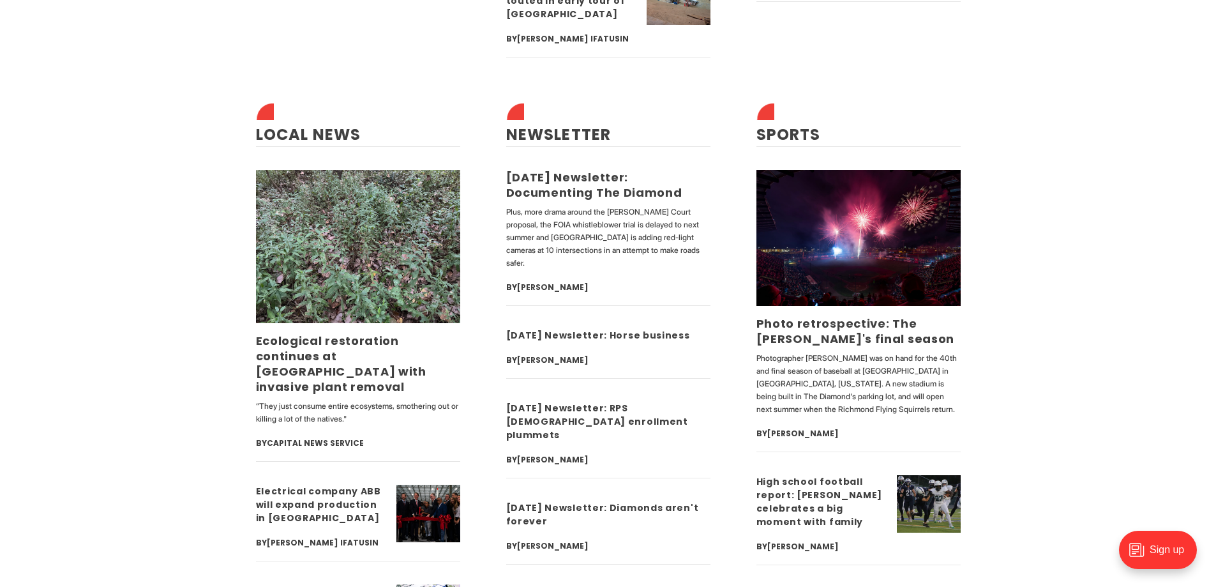
scroll to position [4148, 0]
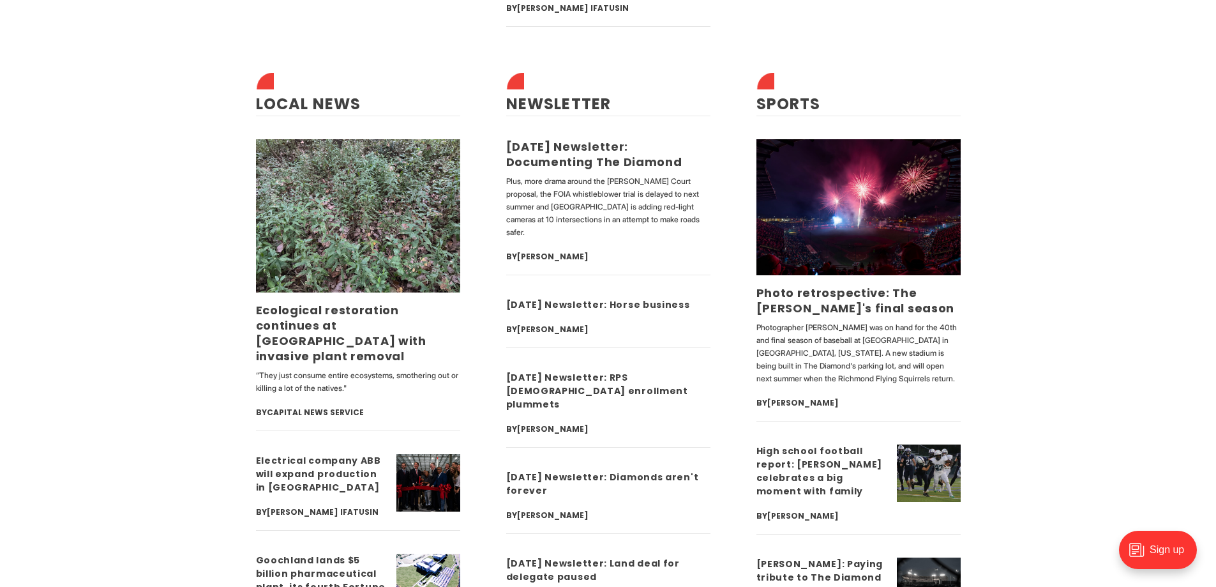
drag, startPoint x: 200, startPoint y: 306, endPoint x: 160, endPoint y: 16, distance: 292.6
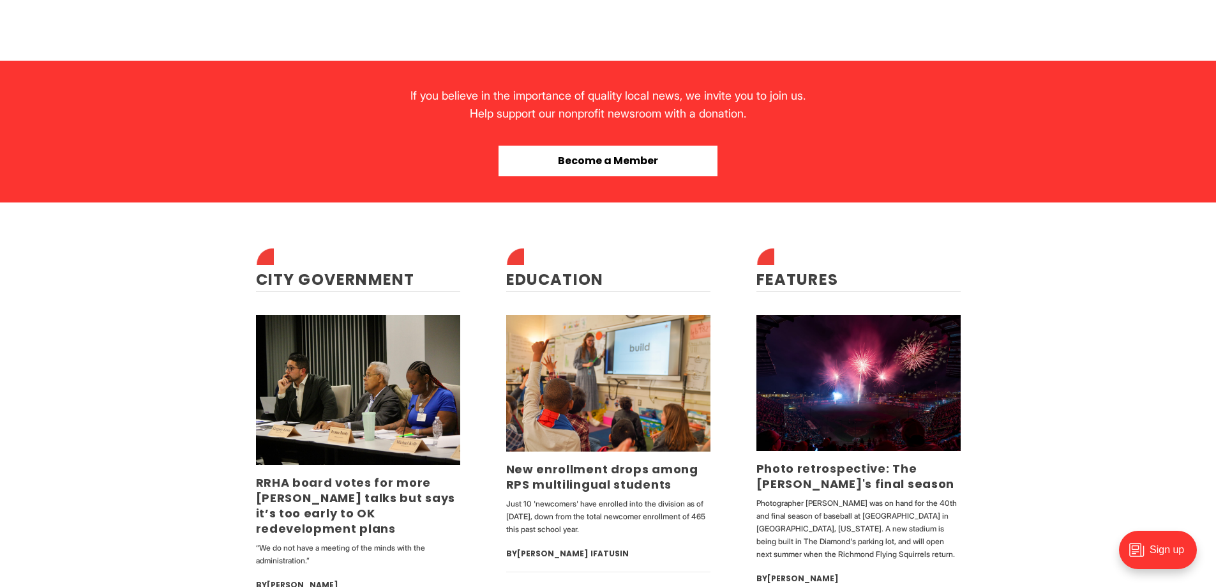
scroll to position [2876, 0]
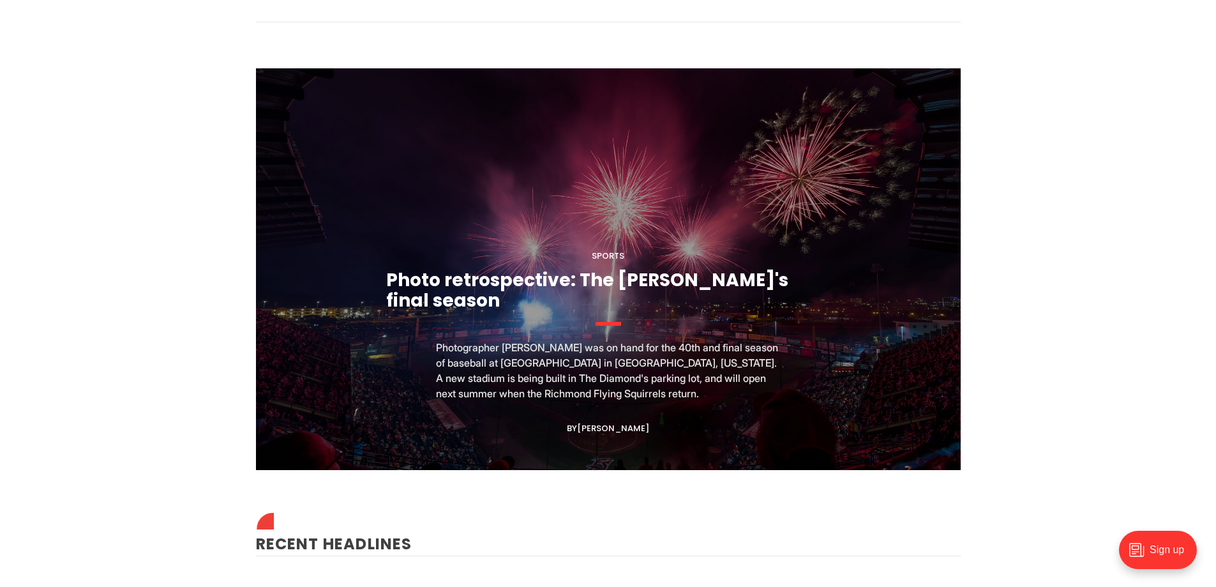
drag, startPoint x: 1130, startPoint y: 387, endPoint x: 997, endPoint y: 255, distance: 188.2
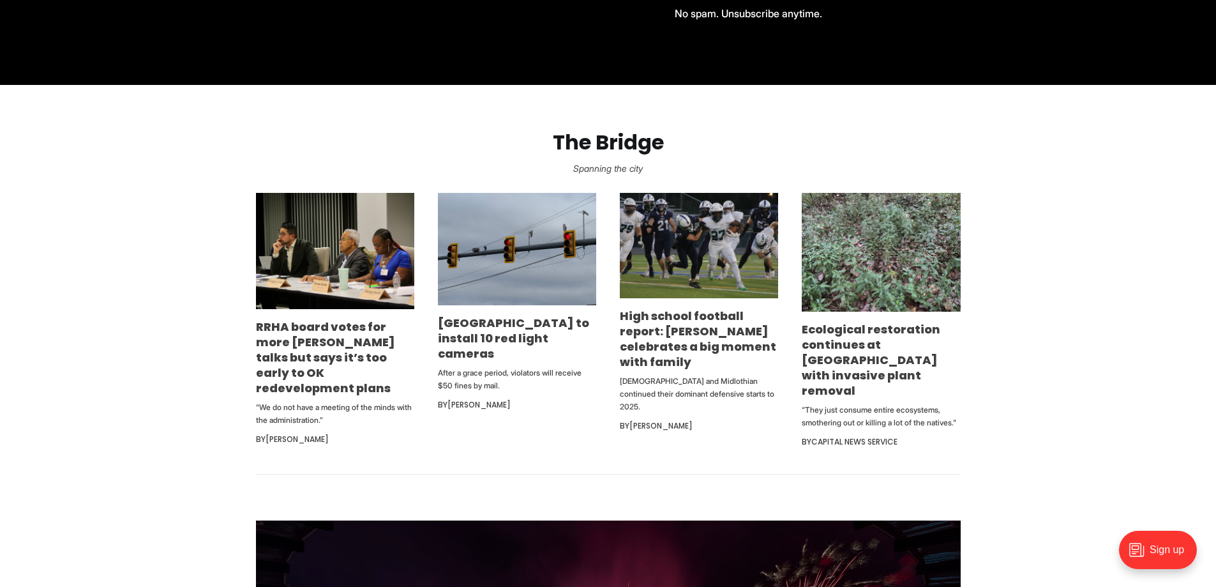
drag, startPoint x: 1113, startPoint y: 371, endPoint x: 1071, endPoint y: 326, distance: 61.4
